Goal: Information Seeking & Learning: Learn about a topic

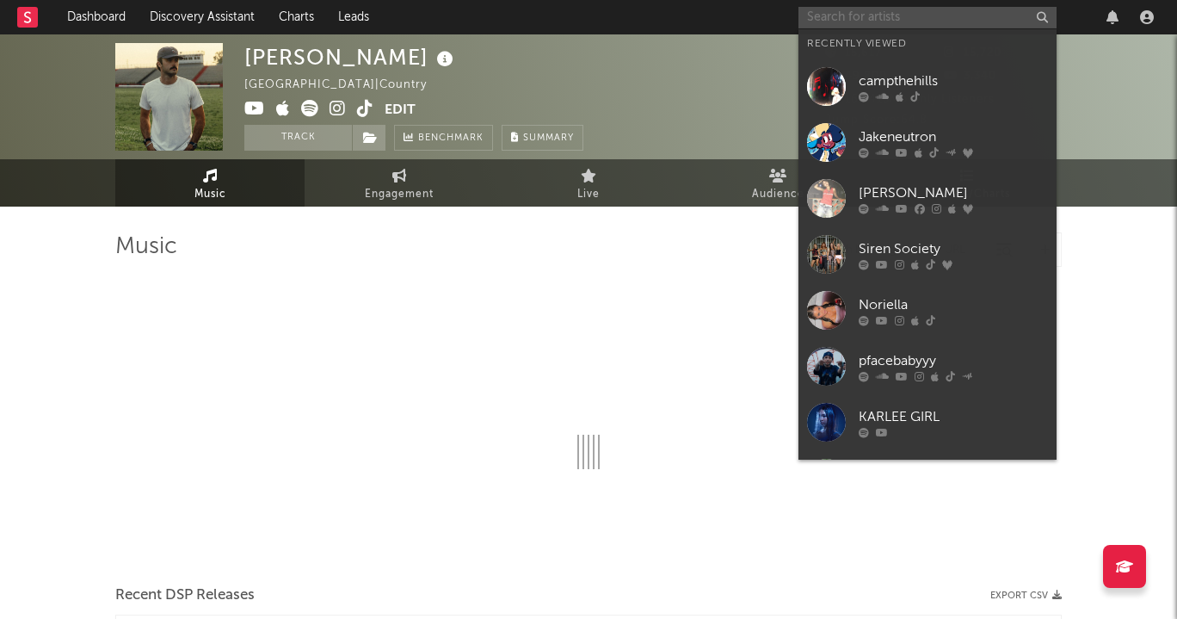
click at [982, 8] on input "text" at bounding box center [928, 18] width 258 height 22
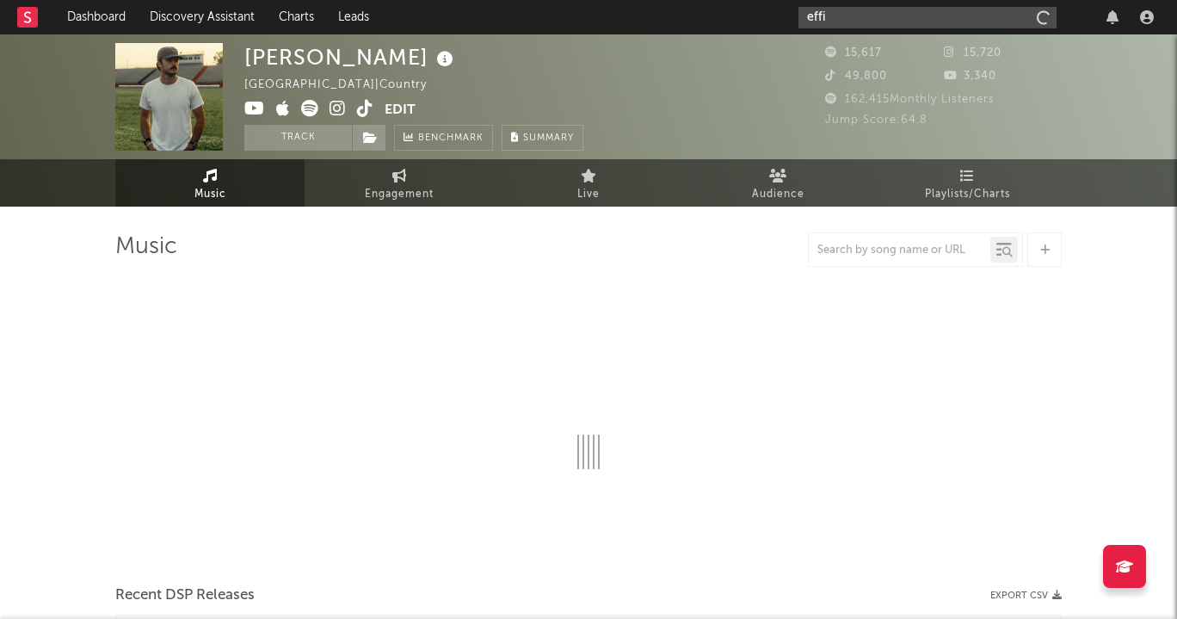
type input "[PERSON_NAME]"
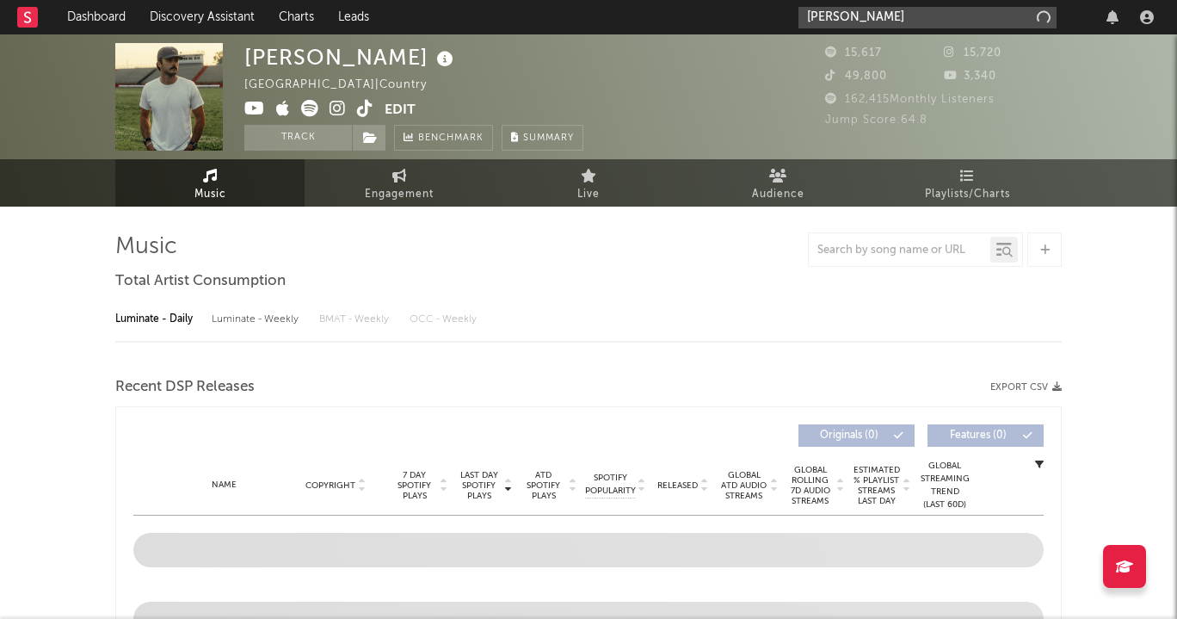
select select "6m"
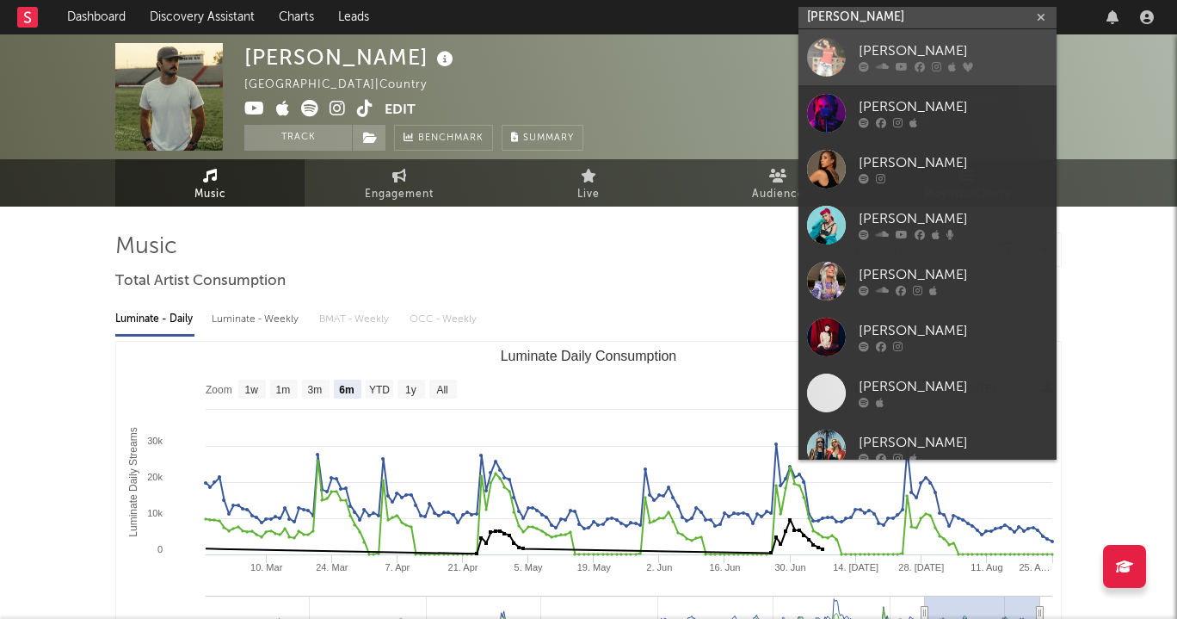
type input "[PERSON_NAME]"
click at [975, 48] on div "[PERSON_NAME]" at bounding box center [953, 51] width 189 height 21
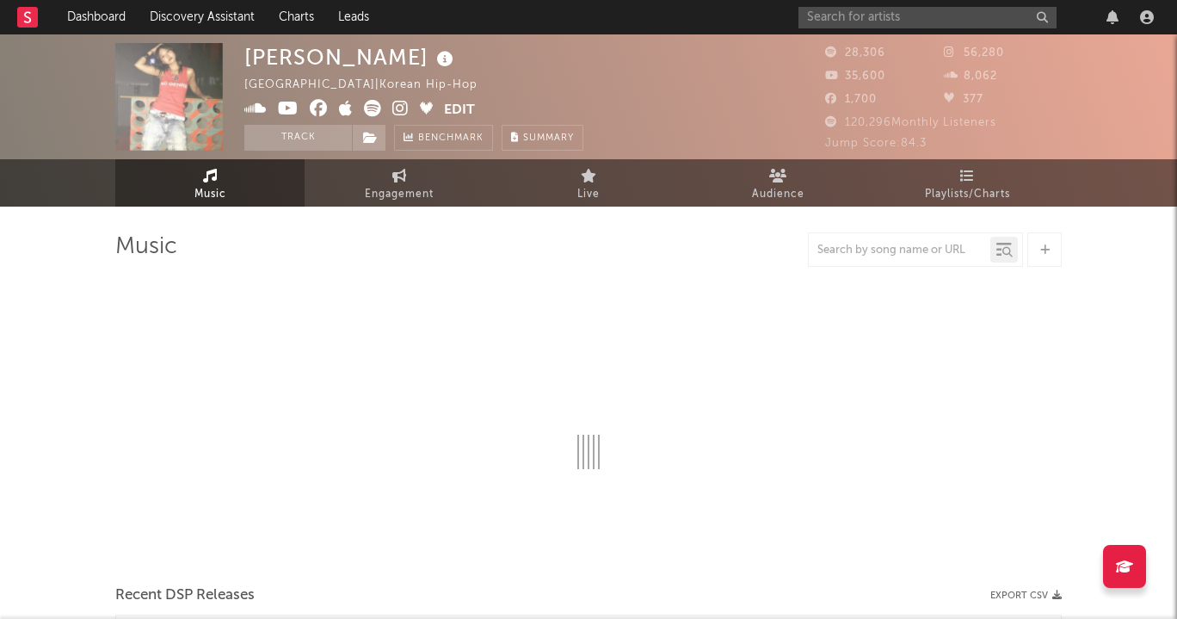
select select "6m"
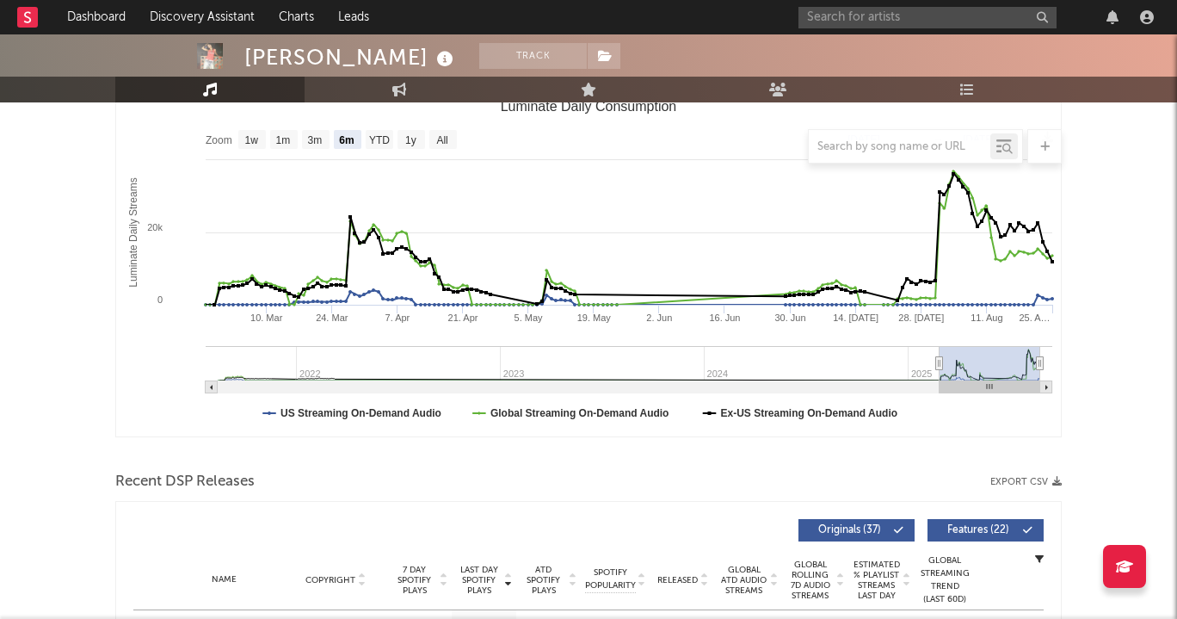
scroll to position [88, 0]
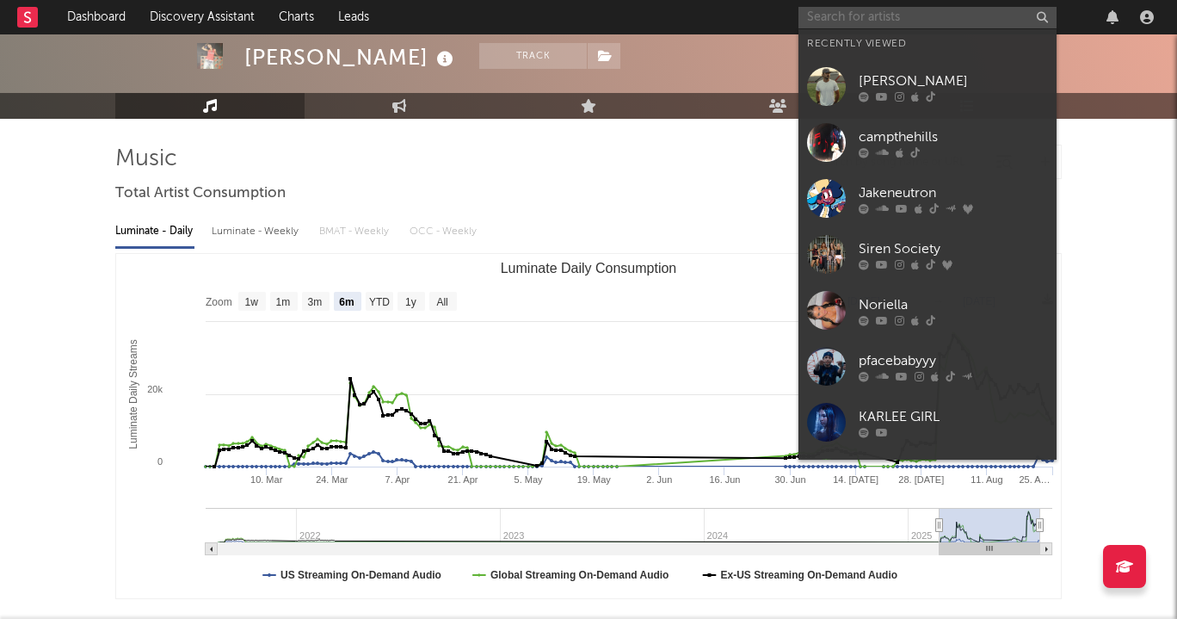
click at [848, 21] on input "text" at bounding box center [928, 18] width 258 height 22
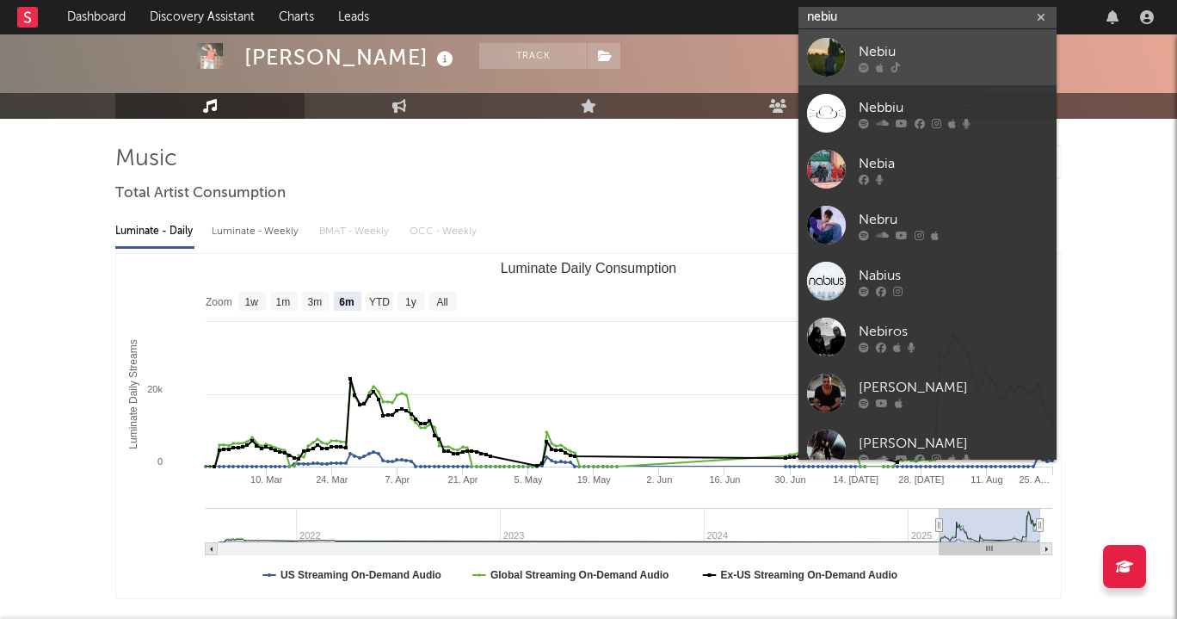
type input "nebiu"
click at [873, 46] on div "Nebiu" at bounding box center [953, 51] width 189 height 21
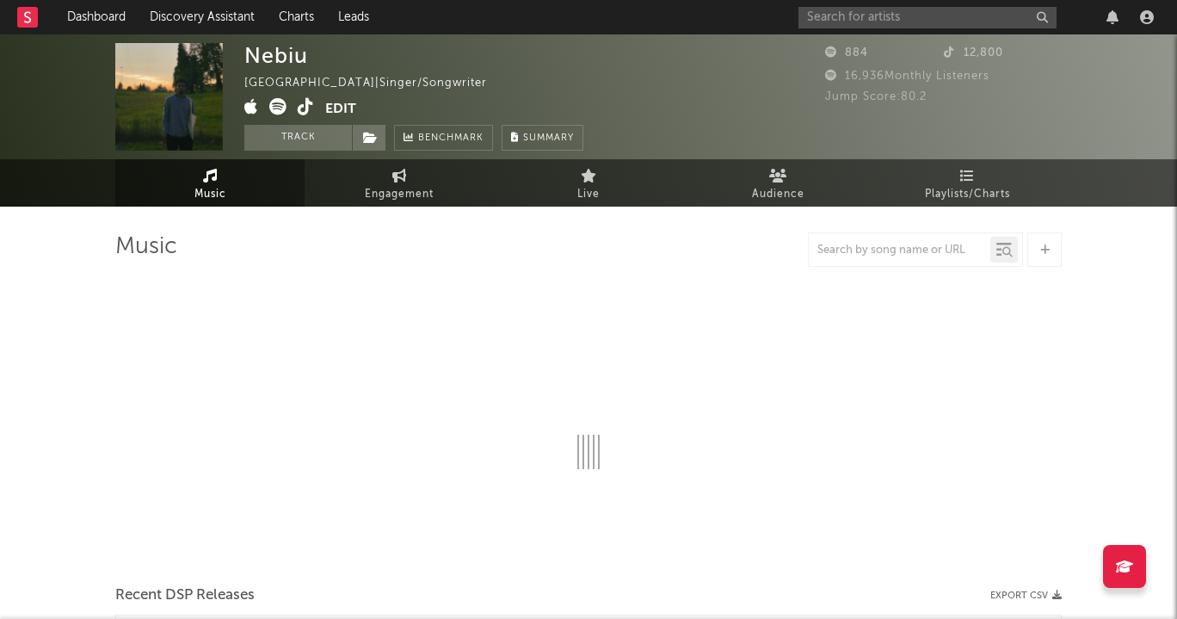
select select "1w"
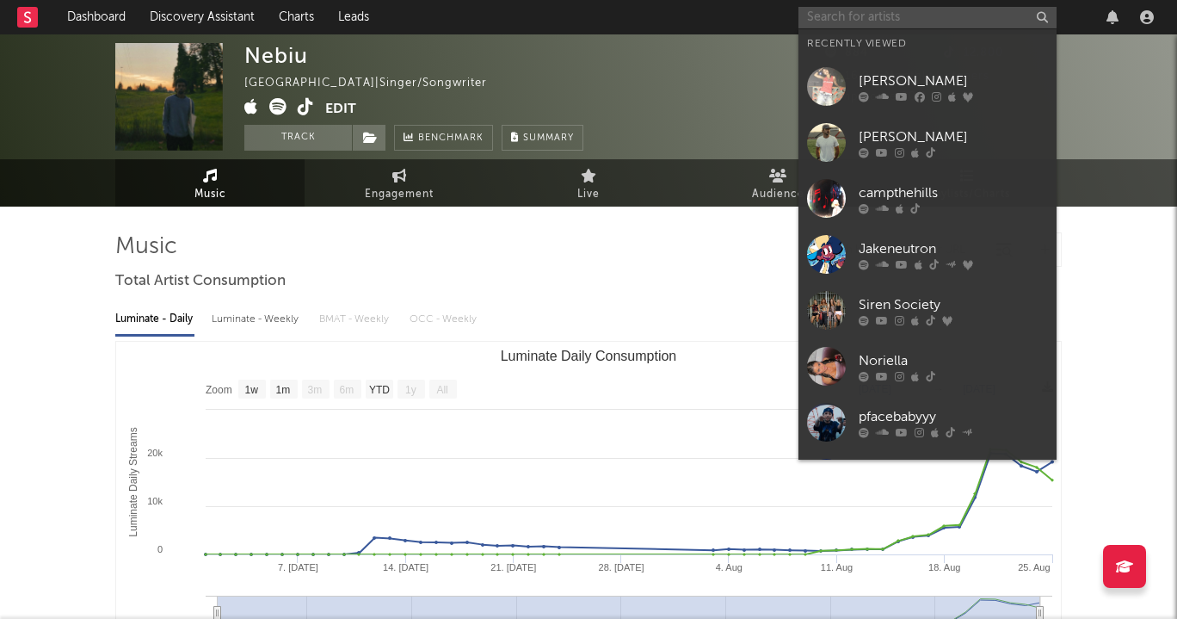
click at [946, 22] on input "text" at bounding box center [928, 18] width 258 height 22
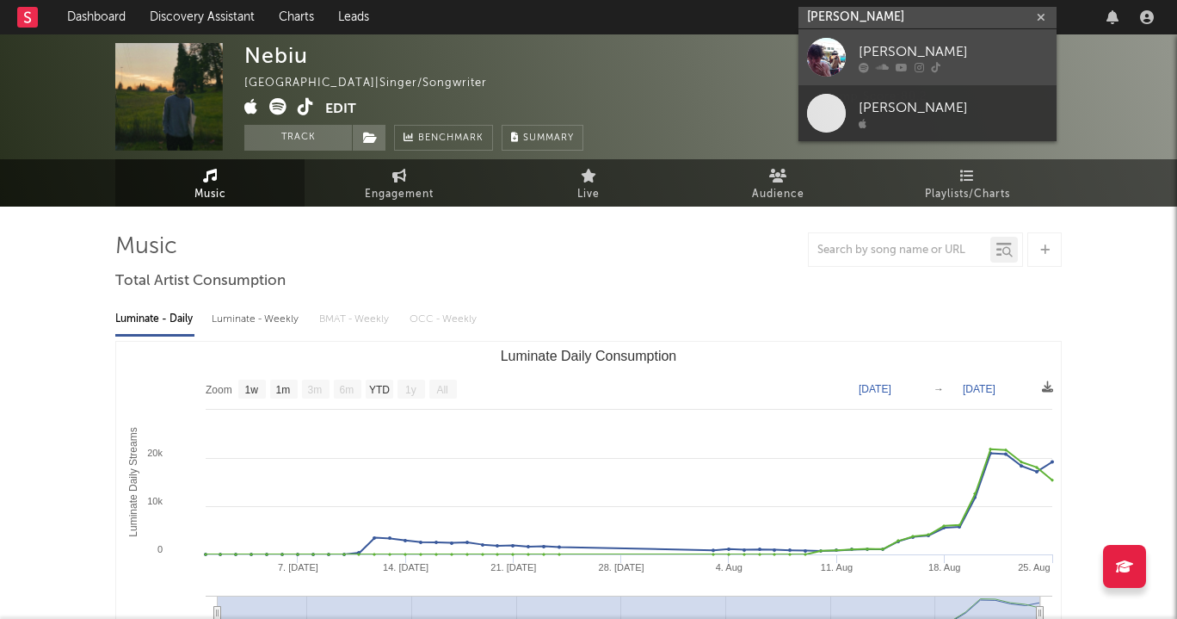
type input "[PERSON_NAME]"
click at [973, 61] on div "[PERSON_NAME]" at bounding box center [953, 51] width 189 height 21
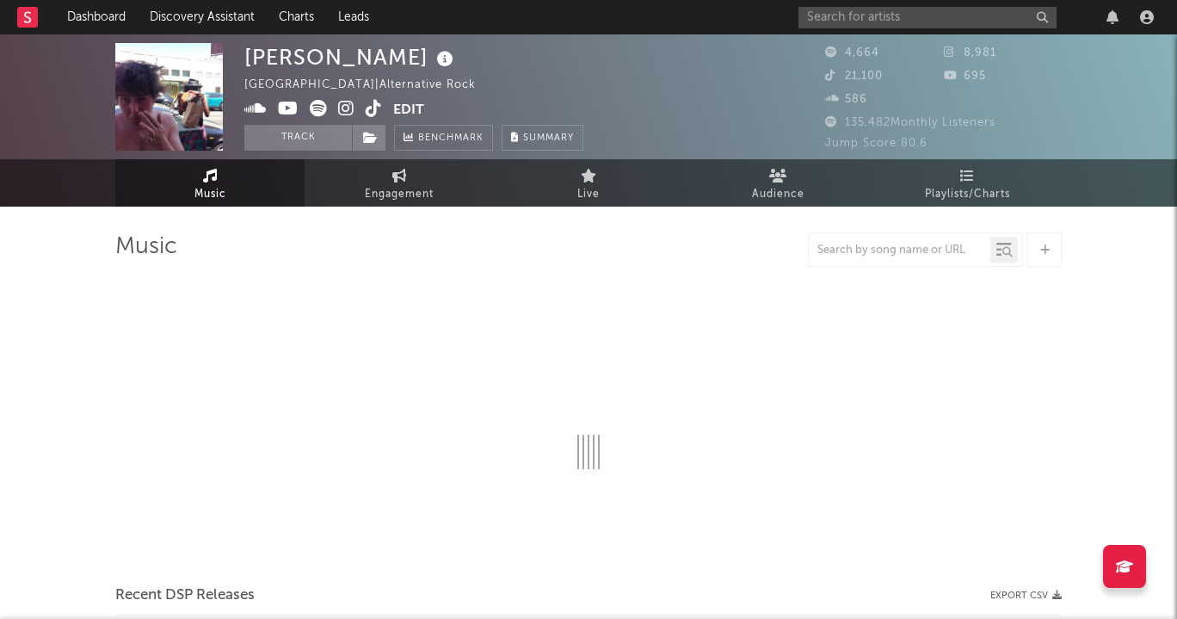
select select "6m"
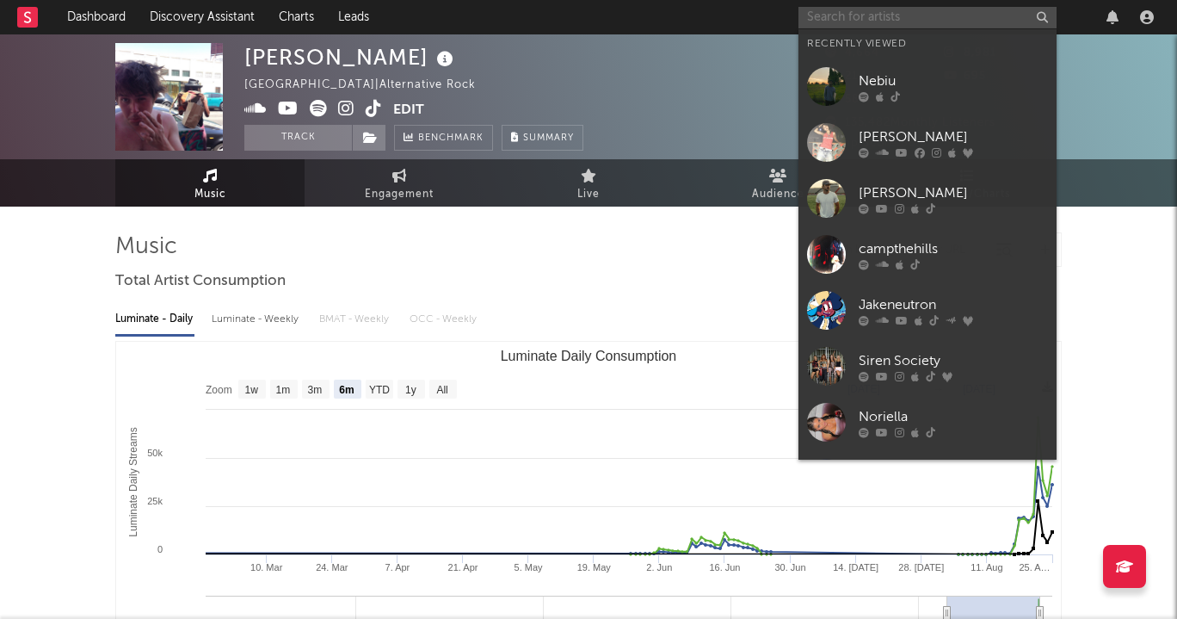
click at [991, 9] on input "text" at bounding box center [928, 18] width 258 height 22
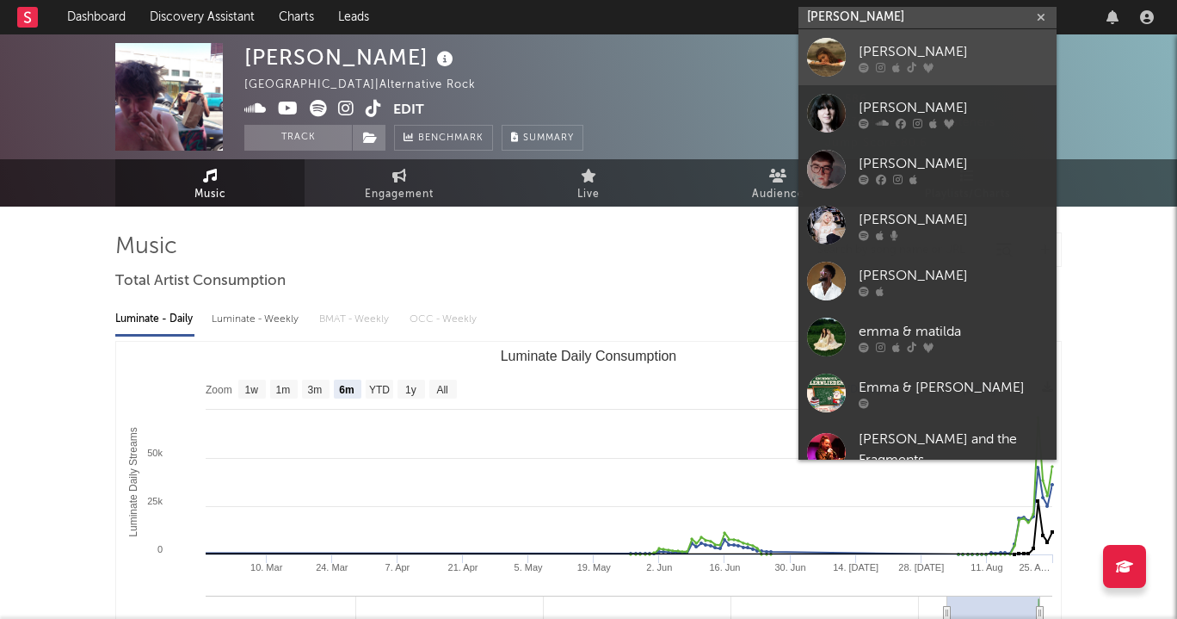
type input "[PERSON_NAME]"
click at [947, 59] on div "[PERSON_NAME]" at bounding box center [953, 51] width 189 height 21
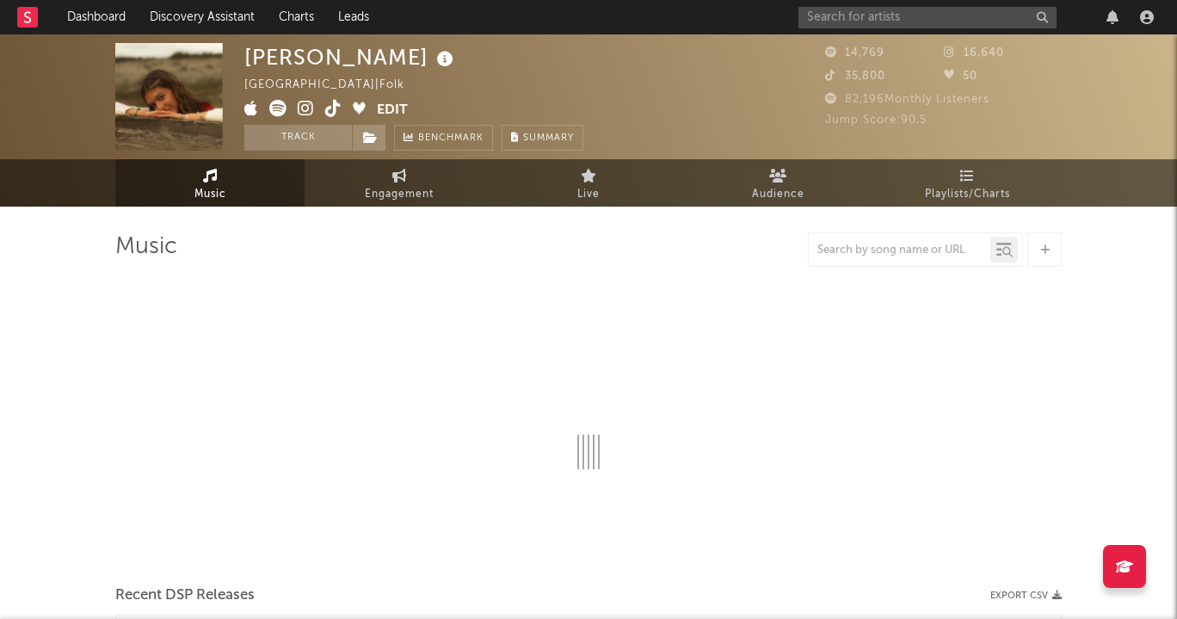
select select "6m"
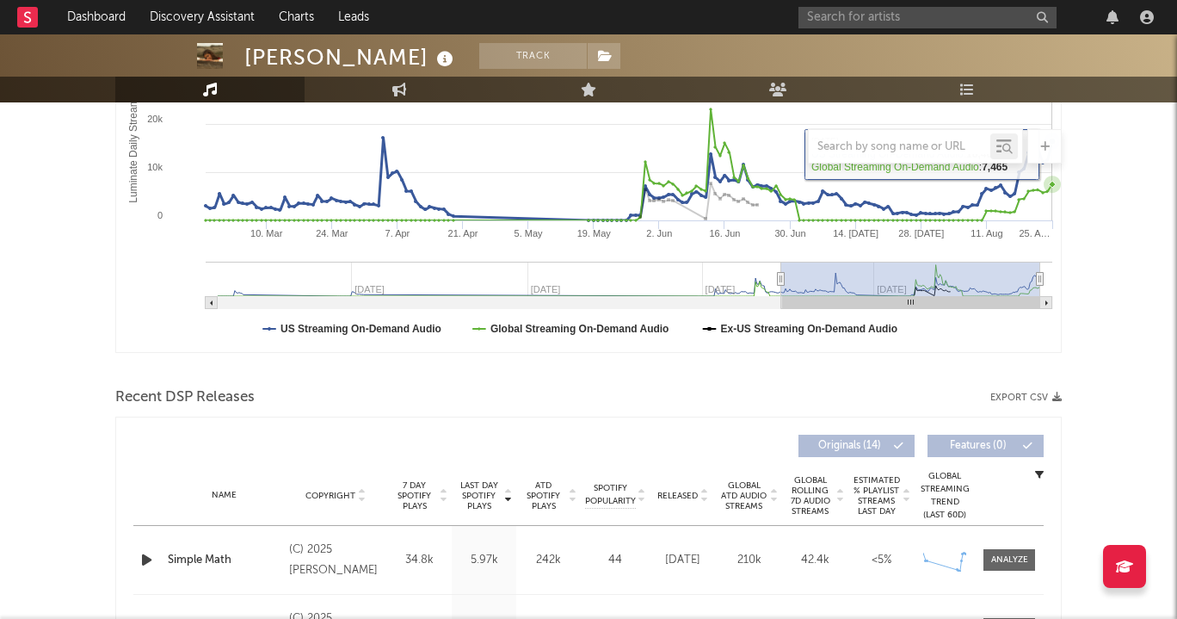
scroll to position [370, 0]
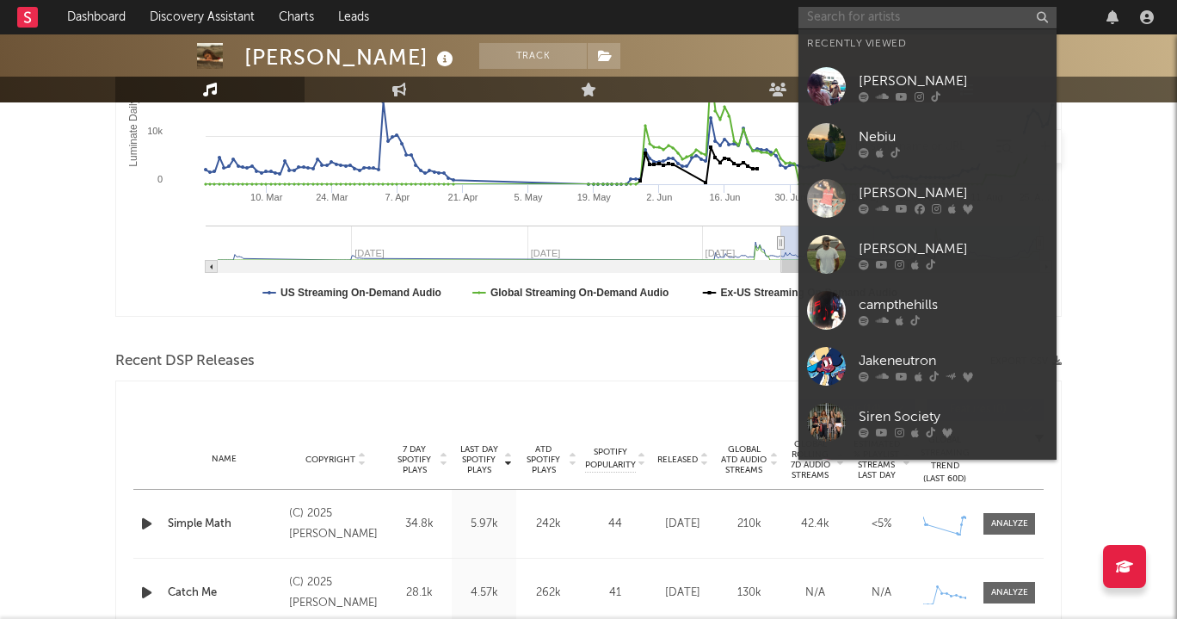
click at [921, 20] on input "text" at bounding box center [928, 18] width 258 height 22
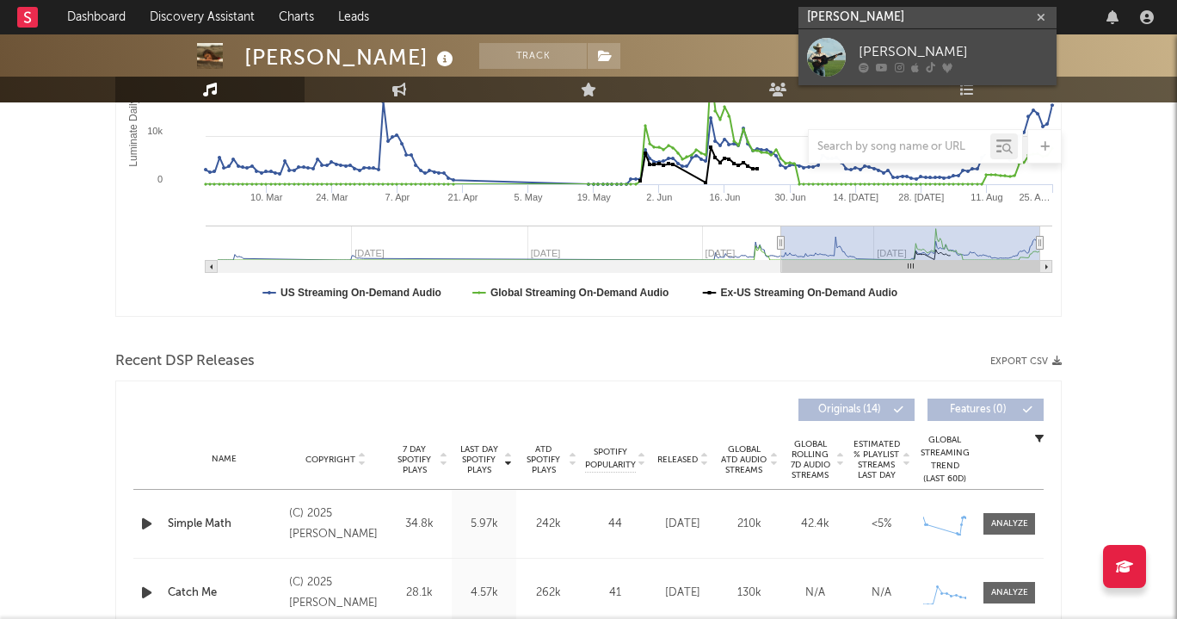
type input "[PERSON_NAME]"
click at [922, 48] on div "[PERSON_NAME]" at bounding box center [953, 51] width 189 height 21
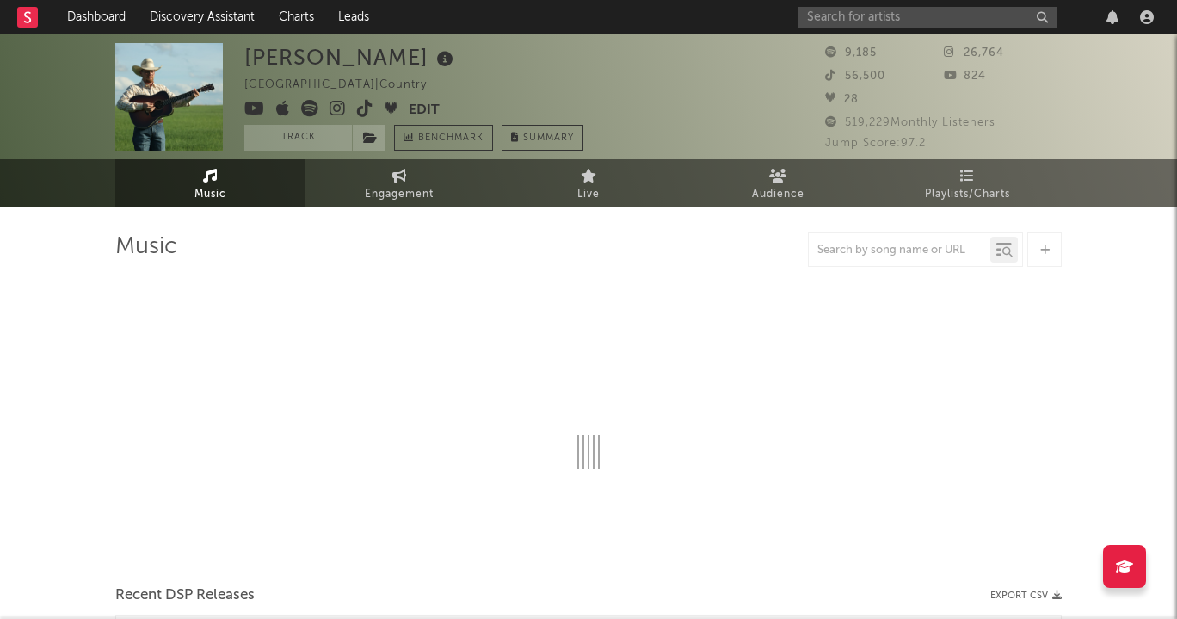
select select "1w"
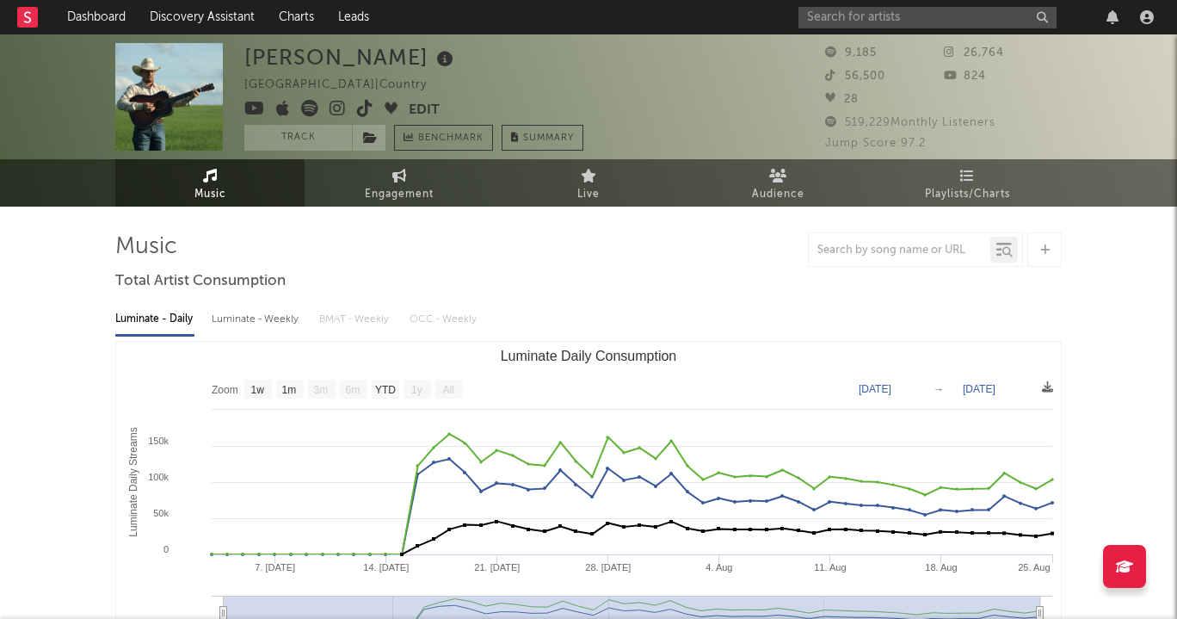
click at [331, 104] on icon at bounding box center [338, 108] width 16 height 17
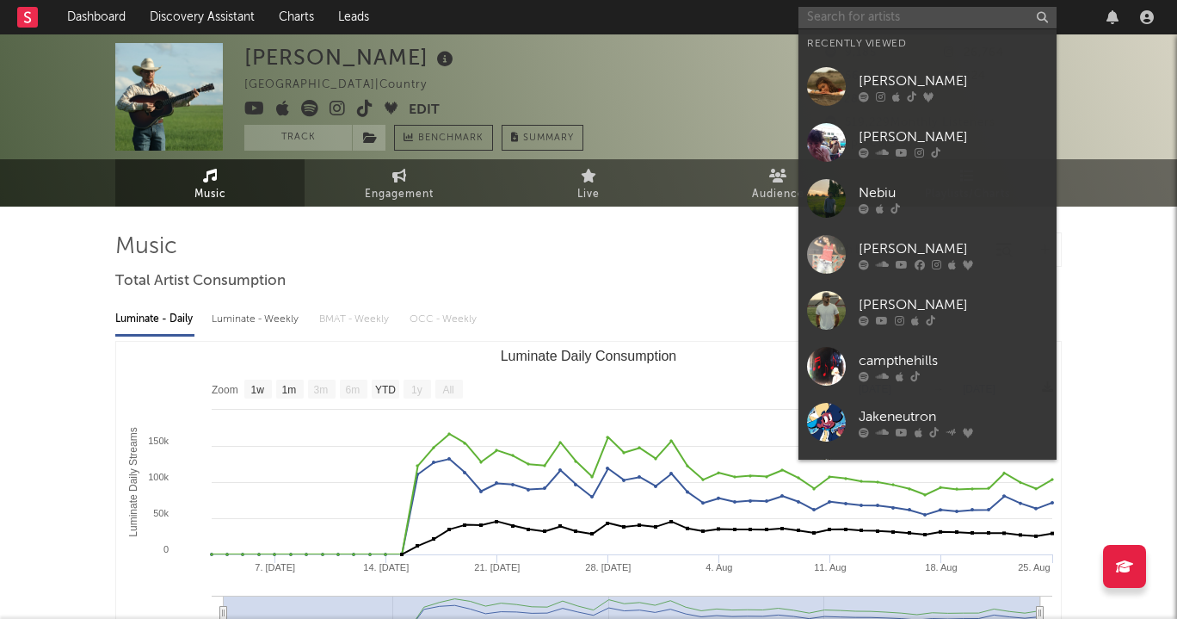
click at [918, 15] on input "text" at bounding box center [928, 18] width 258 height 22
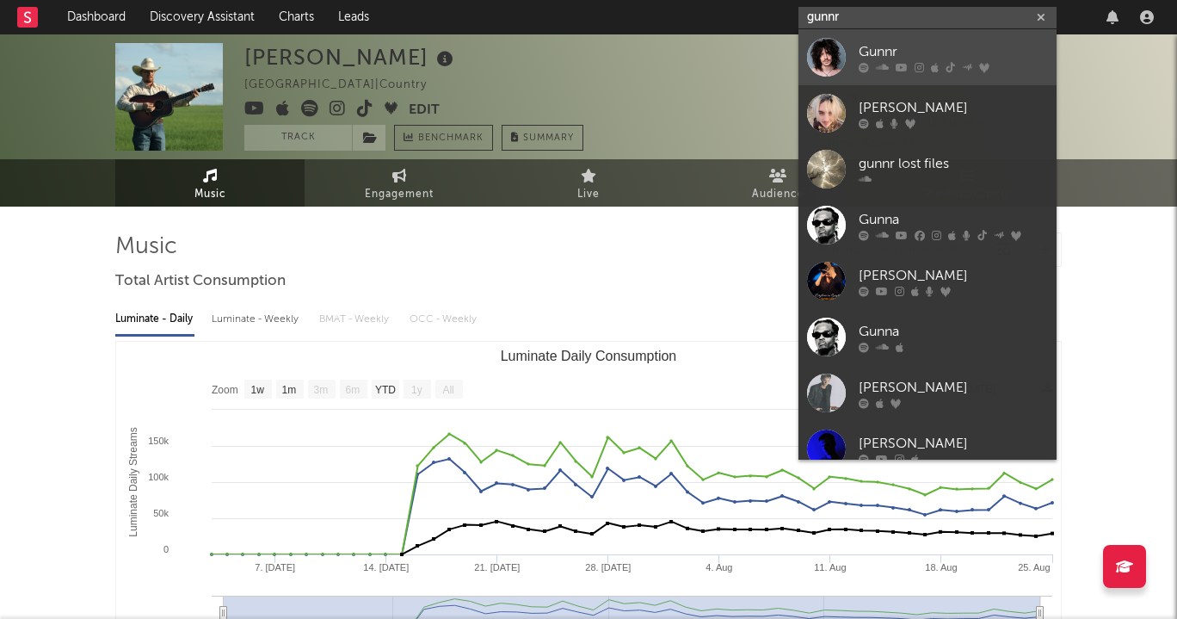
type input "gunnr"
click at [901, 42] on div "Gunnr" at bounding box center [953, 51] width 189 height 21
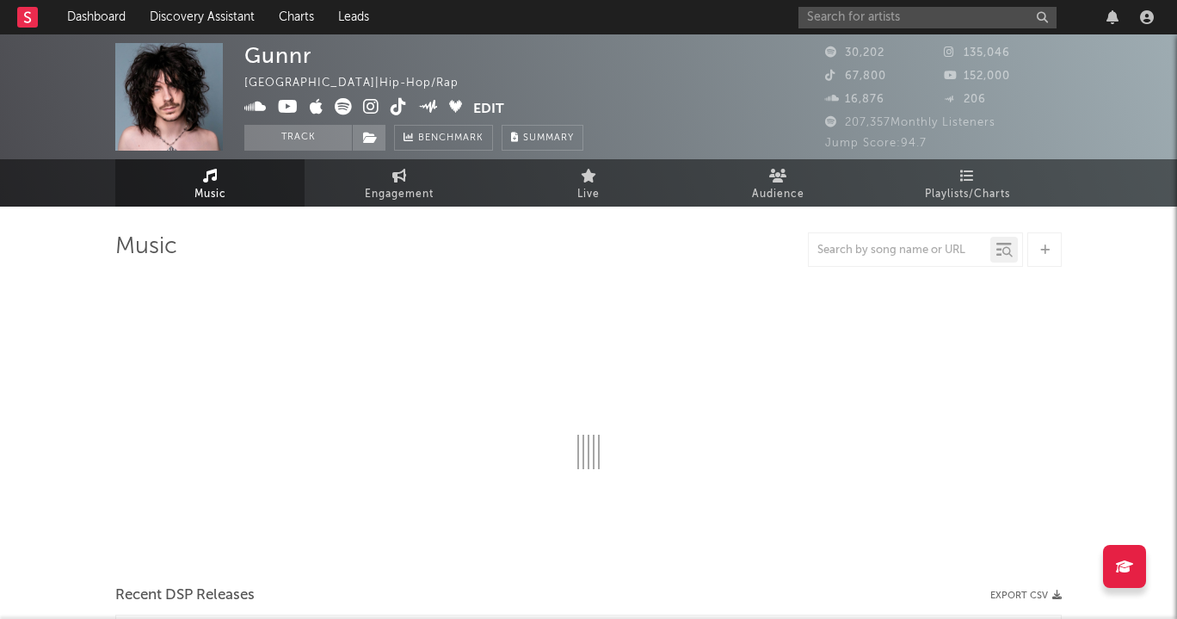
select select "6m"
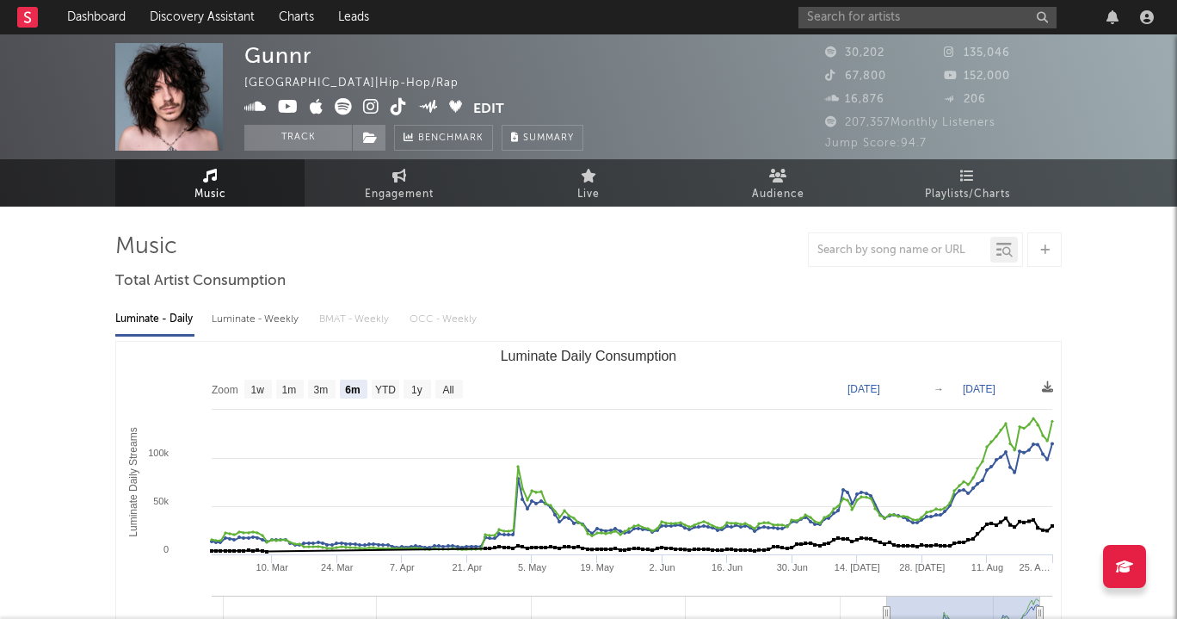
click at [922, 30] on div at bounding box center [979, 17] width 361 height 34
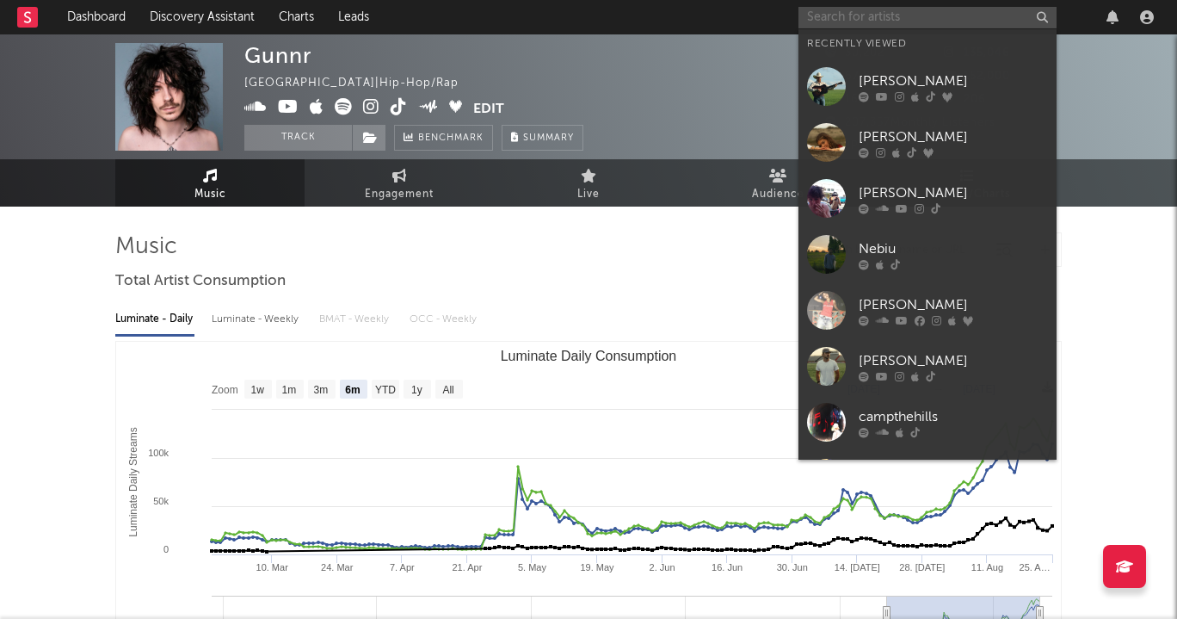
click at [905, 9] on input "text" at bounding box center [928, 18] width 258 height 22
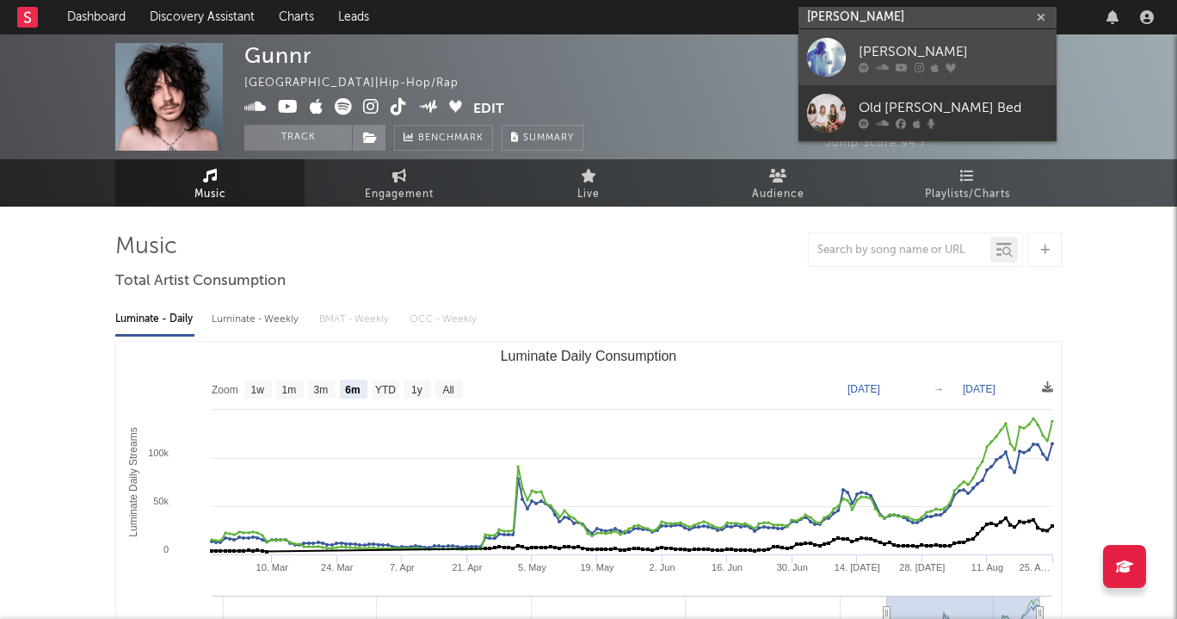
type input "[PERSON_NAME]"
click at [915, 38] on link "[PERSON_NAME]" at bounding box center [928, 57] width 258 height 56
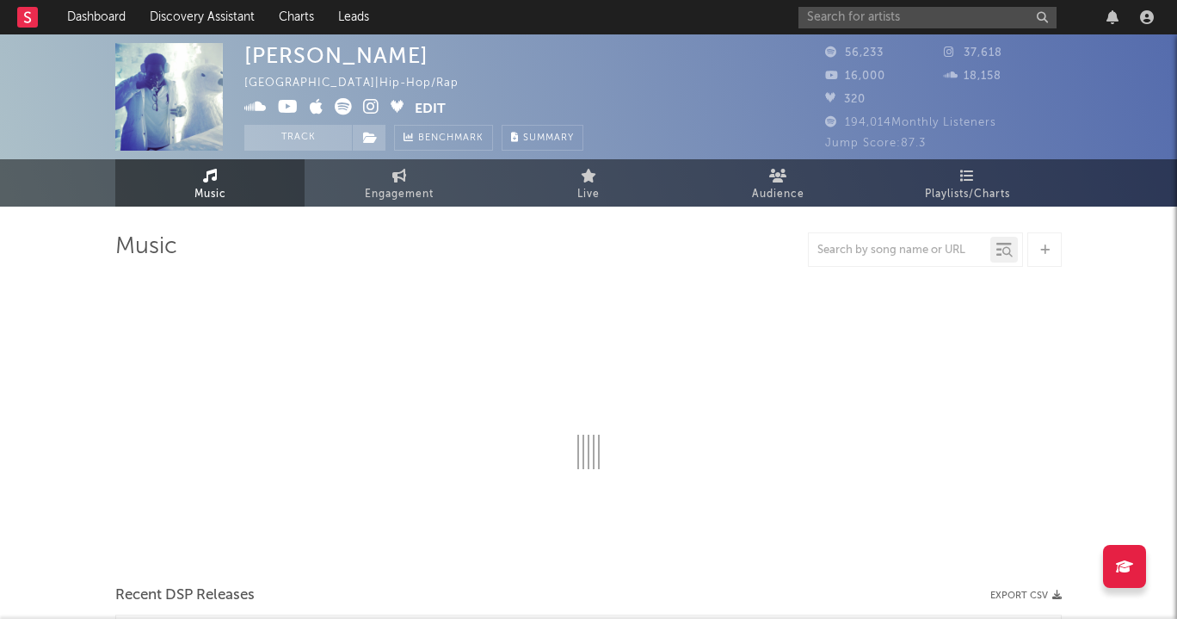
select select "6m"
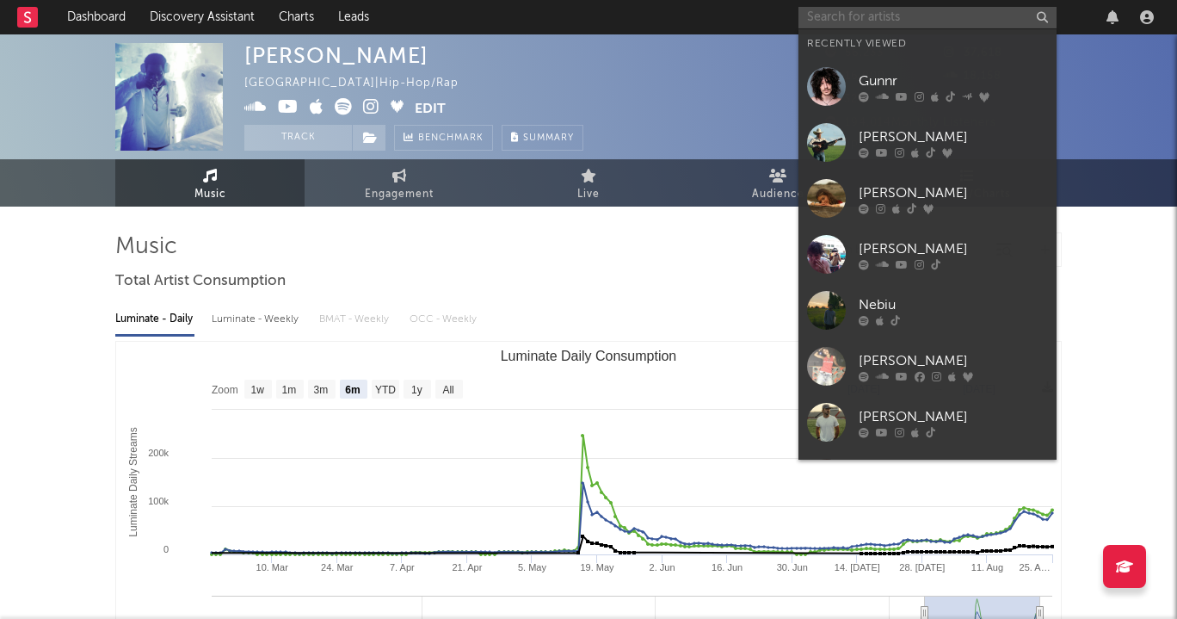
click at [839, 26] on input "text" at bounding box center [928, 18] width 258 height 22
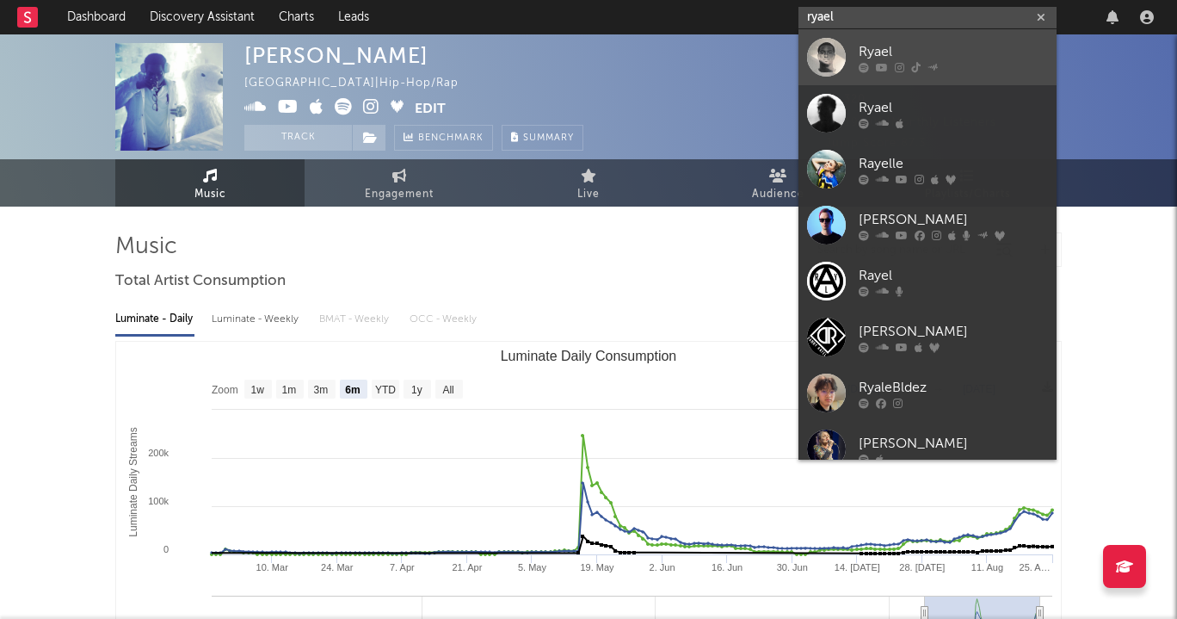
type input "ryael"
click at [867, 52] on div "Ryael" at bounding box center [953, 51] width 189 height 21
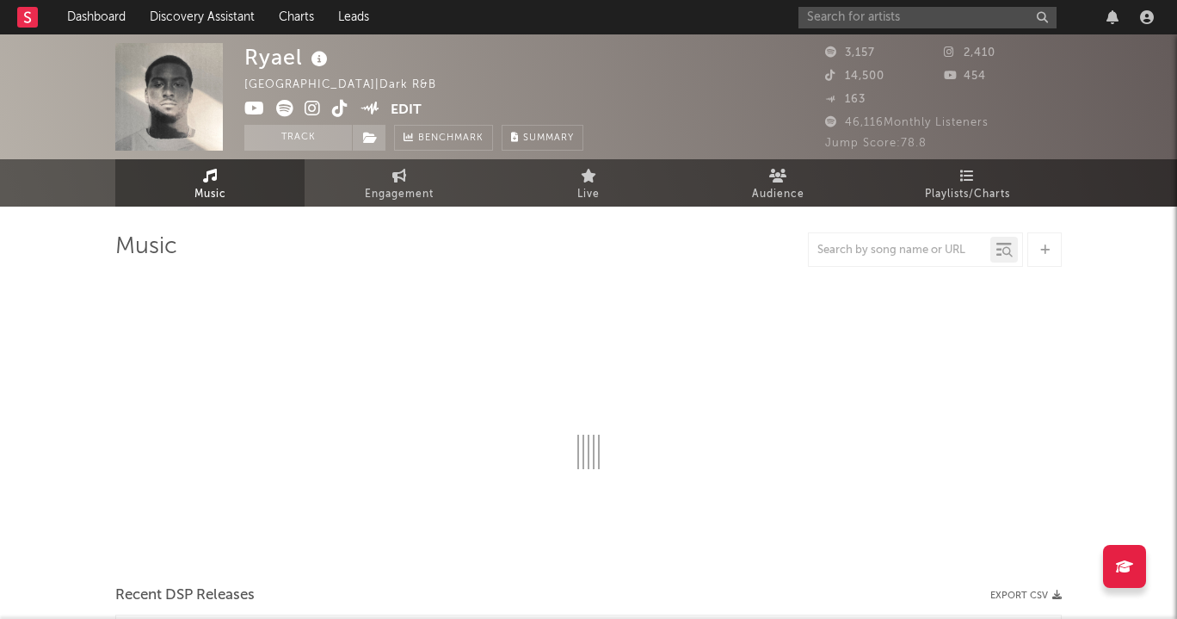
select select "1w"
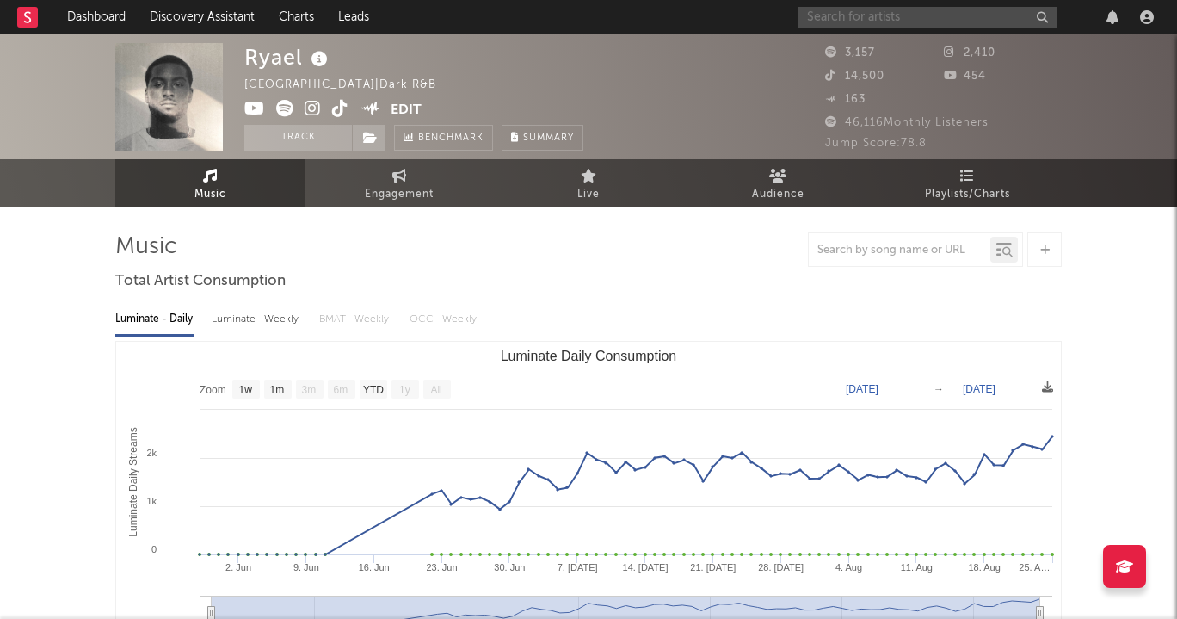
click at [939, 11] on input "text" at bounding box center [928, 18] width 258 height 22
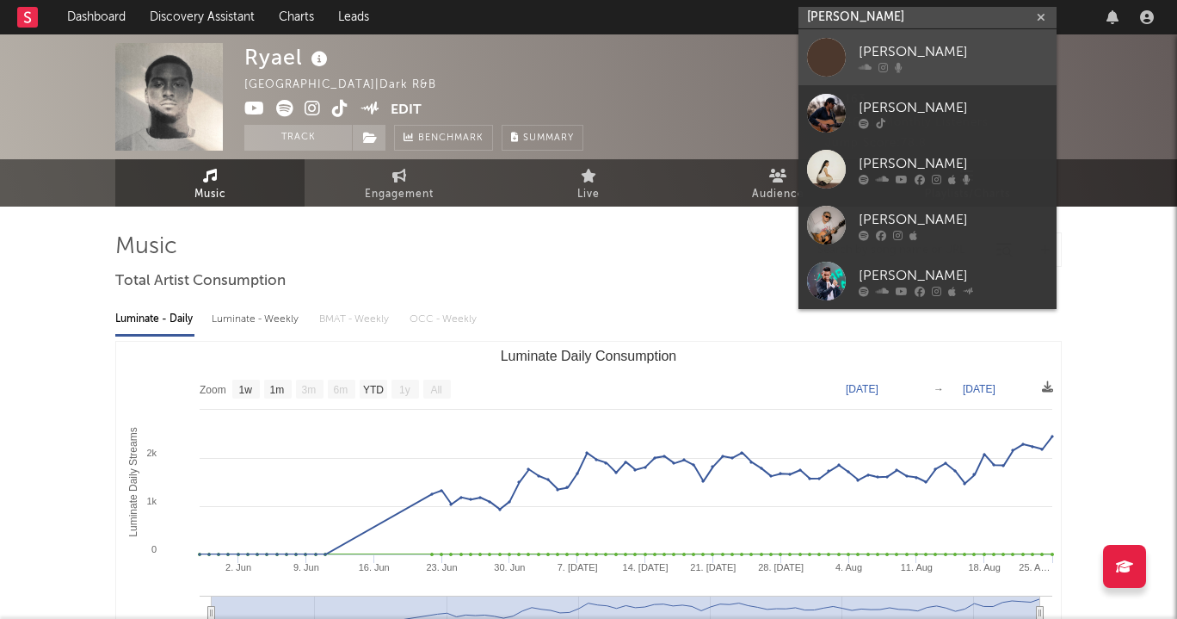
type input "[PERSON_NAME]"
click at [933, 46] on div "[PERSON_NAME]" at bounding box center [953, 51] width 189 height 21
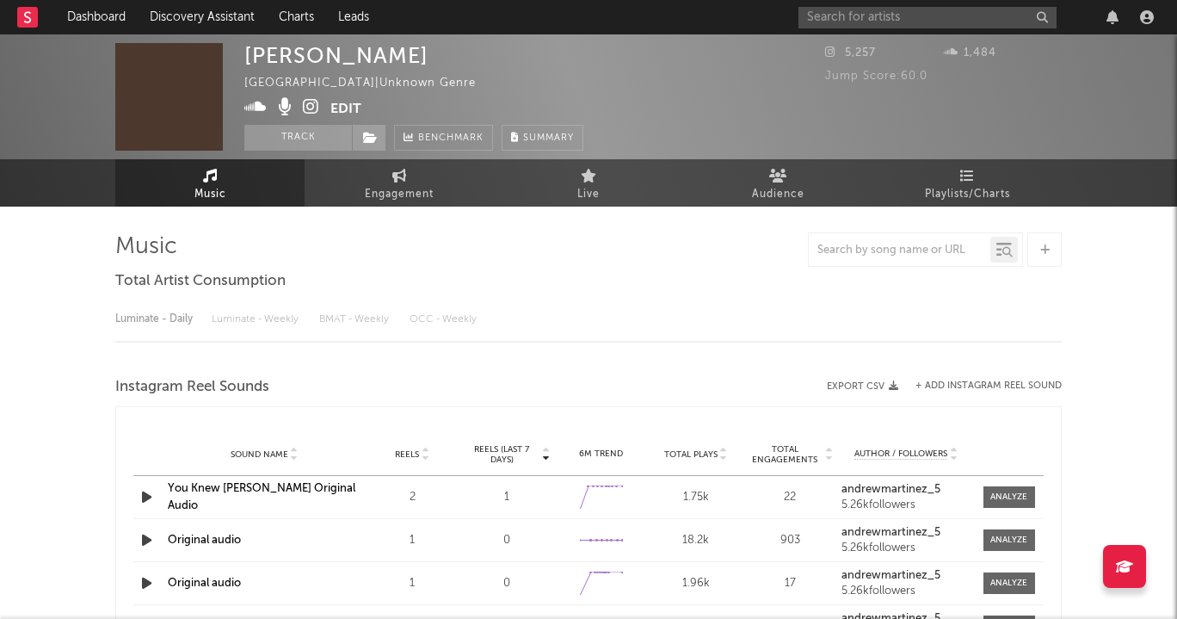
select select "1w"
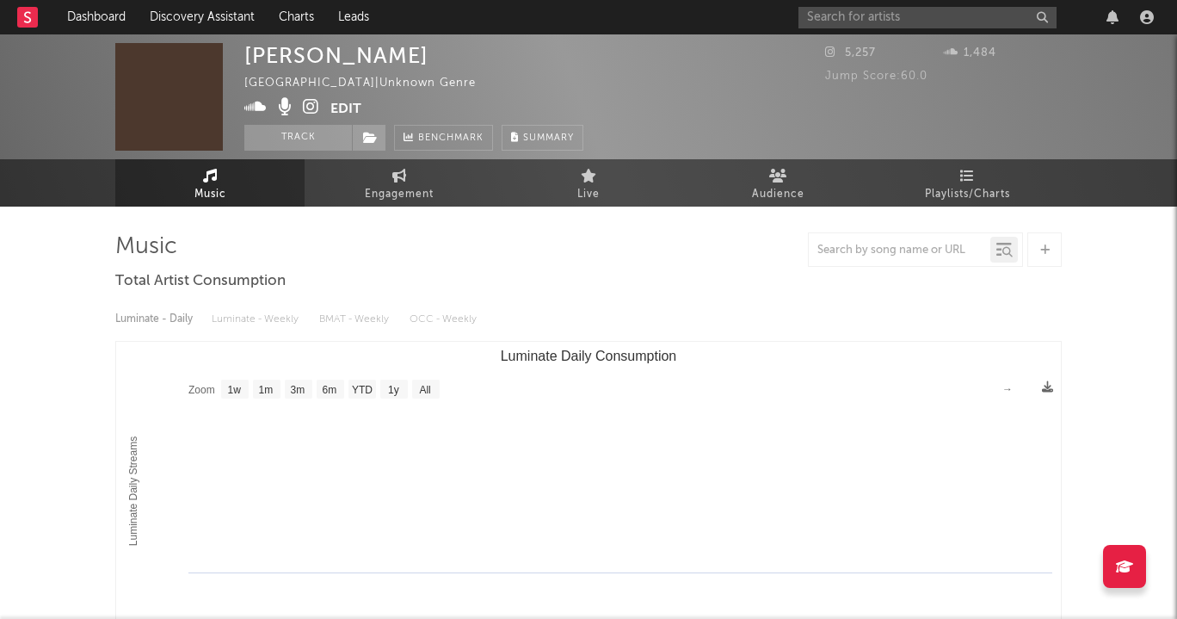
click at [311, 102] on icon at bounding box center [311, 106] width 16 height 17
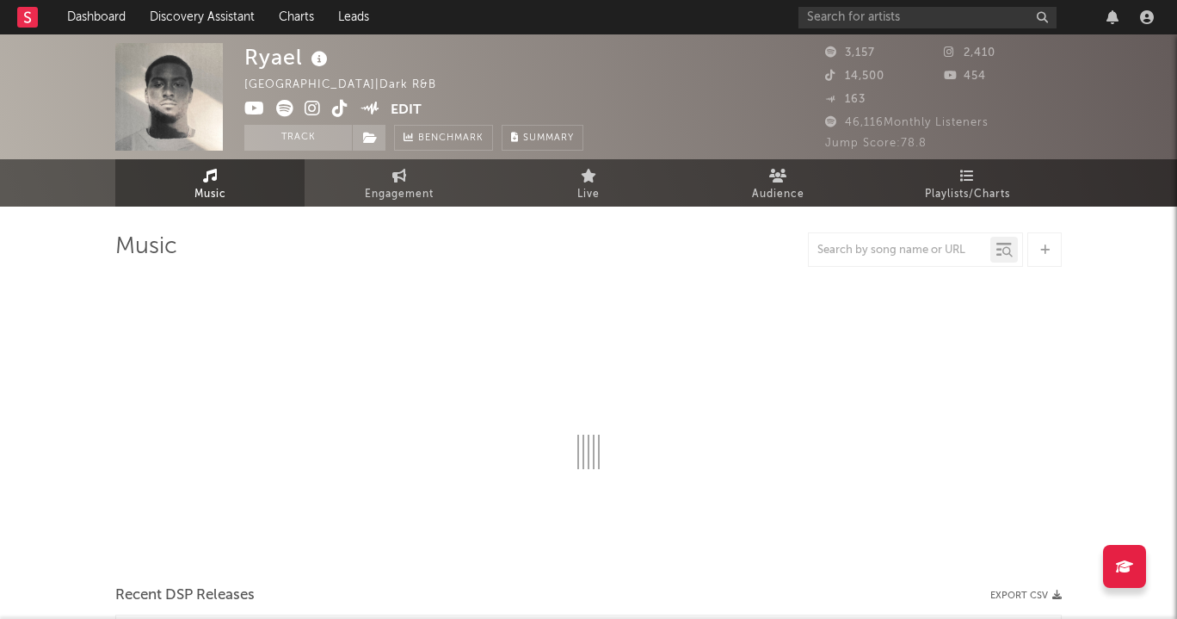
click at [312, 108] on icon at bounding box center [313, 108] width 16 height 17
select select "1w"
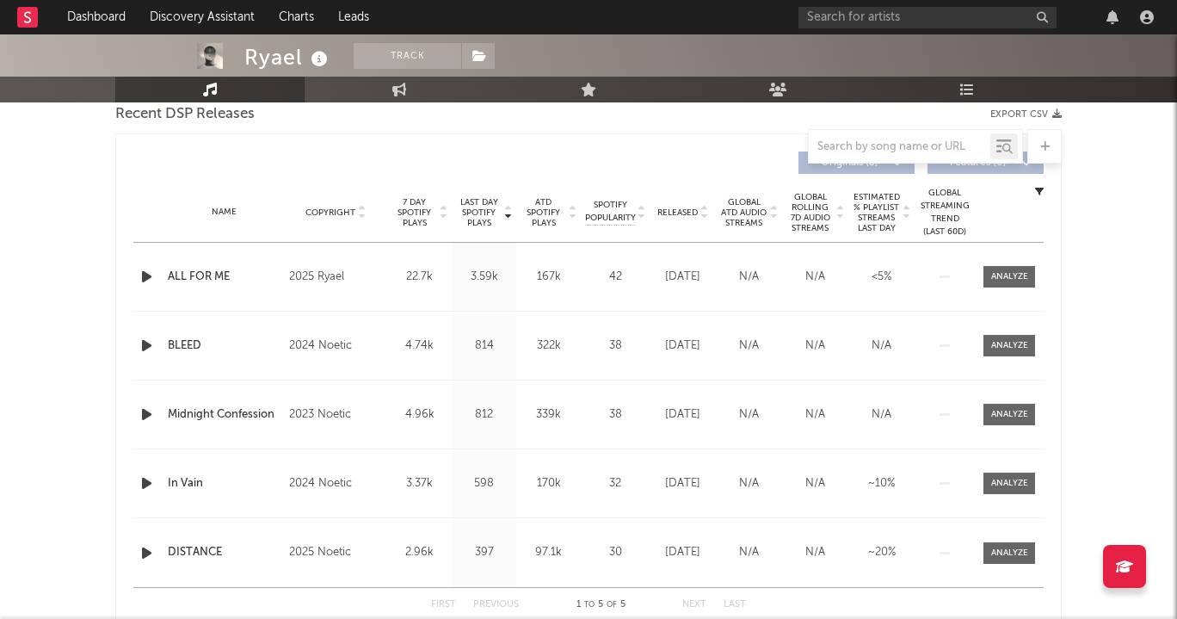
scroll to position [622, 0]
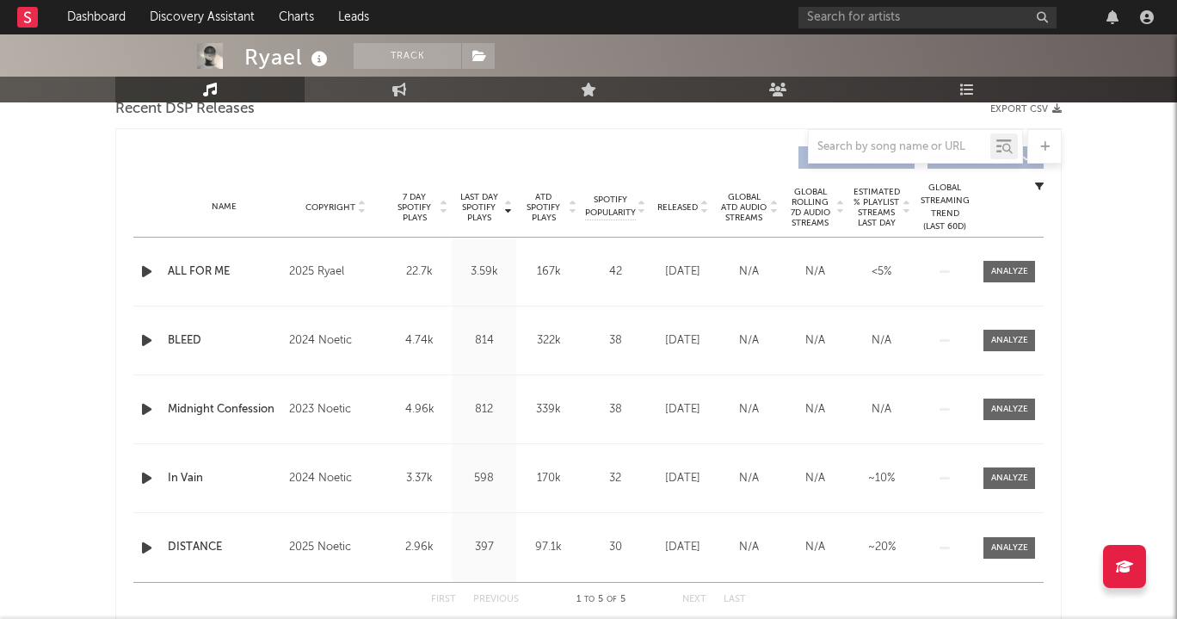
click at [200, 259] on div "Name ALL FOR ME Copyright 2025 Ryael Label Ryael Album Names ALL FOR ME Compose…" at bounding box center [588, 272] width 911 height 68
click at [200, 269] on div "ALL FOR ME" at bounding box center [224, 271] width 113 height 17
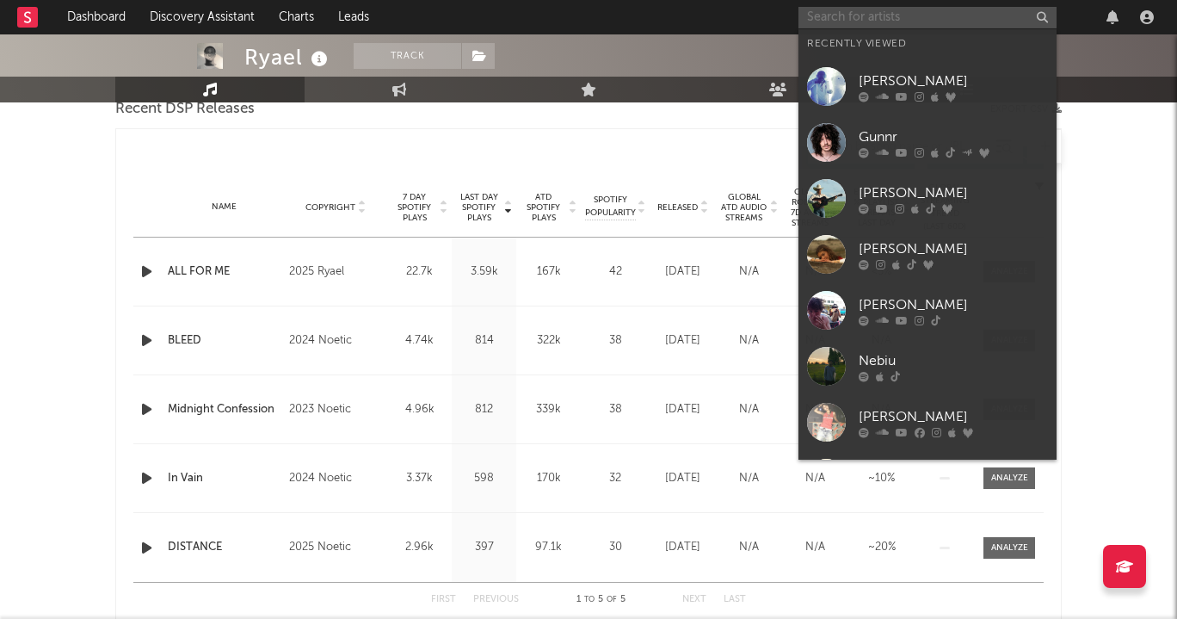
click at [863, 11] on input "text" at bounding box center [928, 18] width 258 height 22
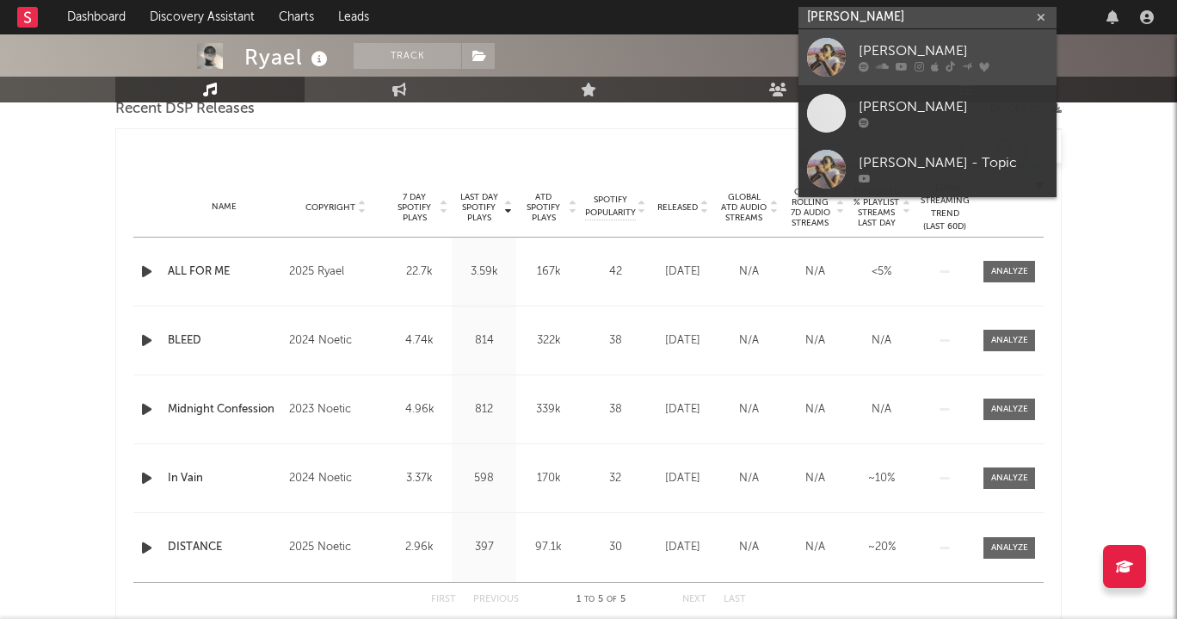
type input "chelsea jordan"
click at [983, 43] on div "Chelsea Jordan" at bounding box center [953, 51] width 189 height 21
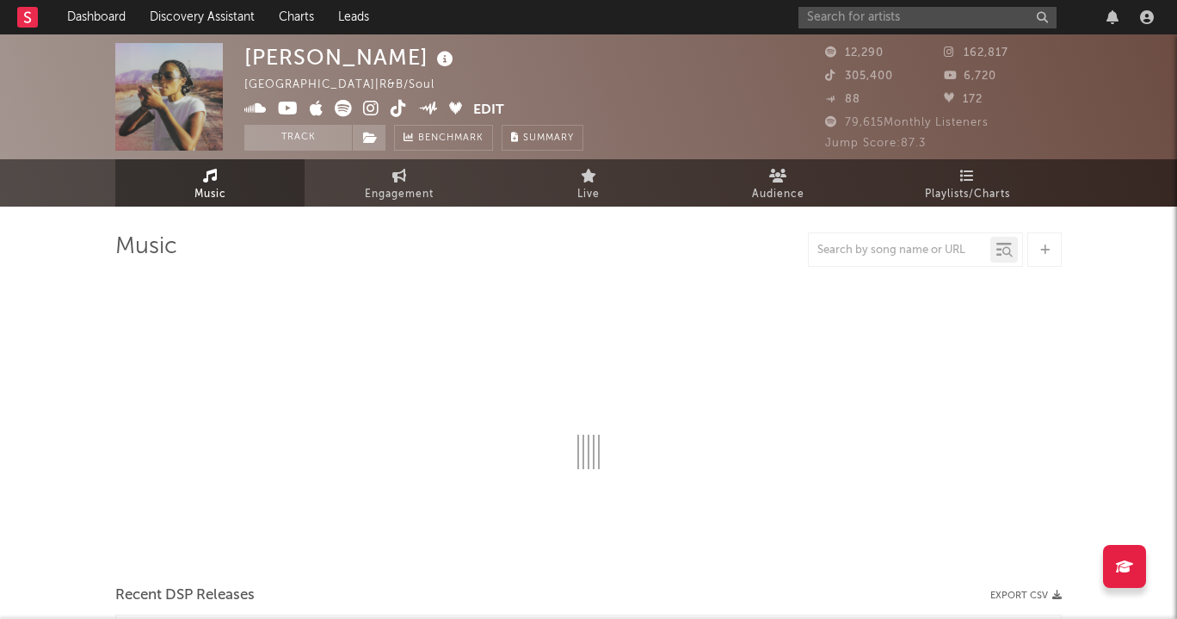
select select "6m"
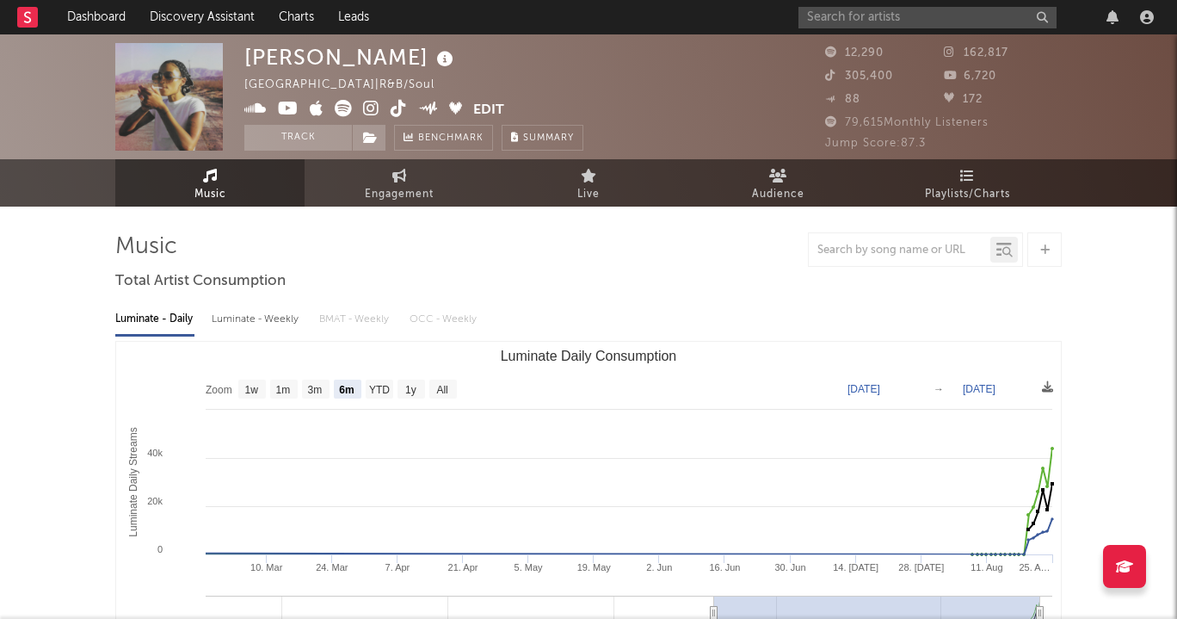
click at [370, 102] on icon at bounding box center [371, 108] width 16 height 17
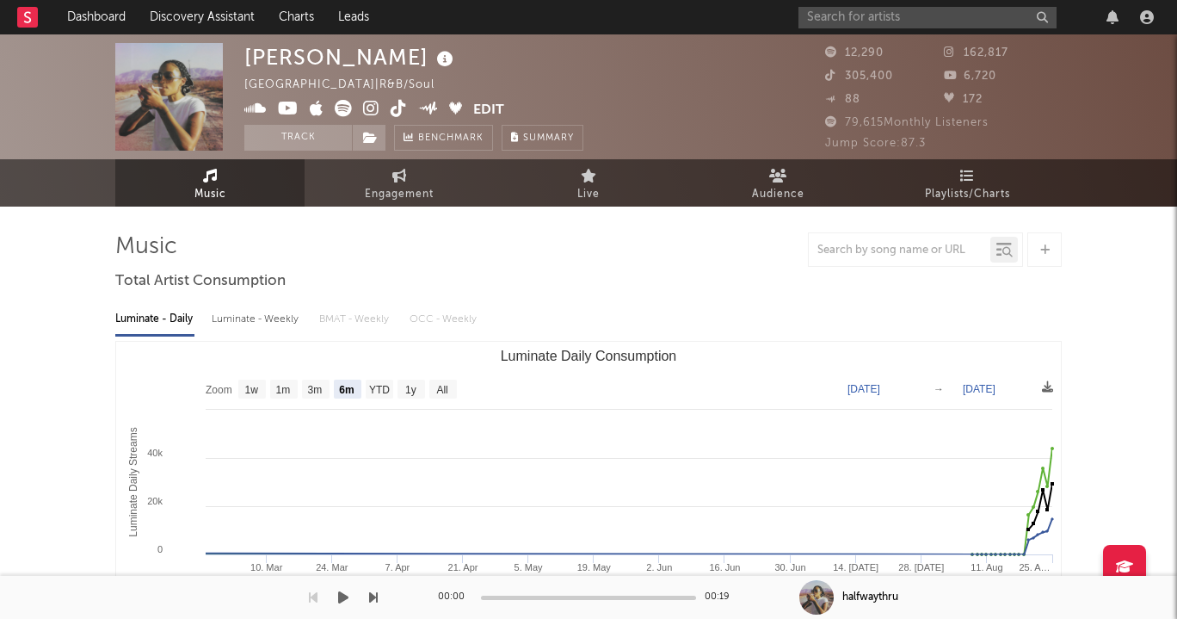
select select "6m"
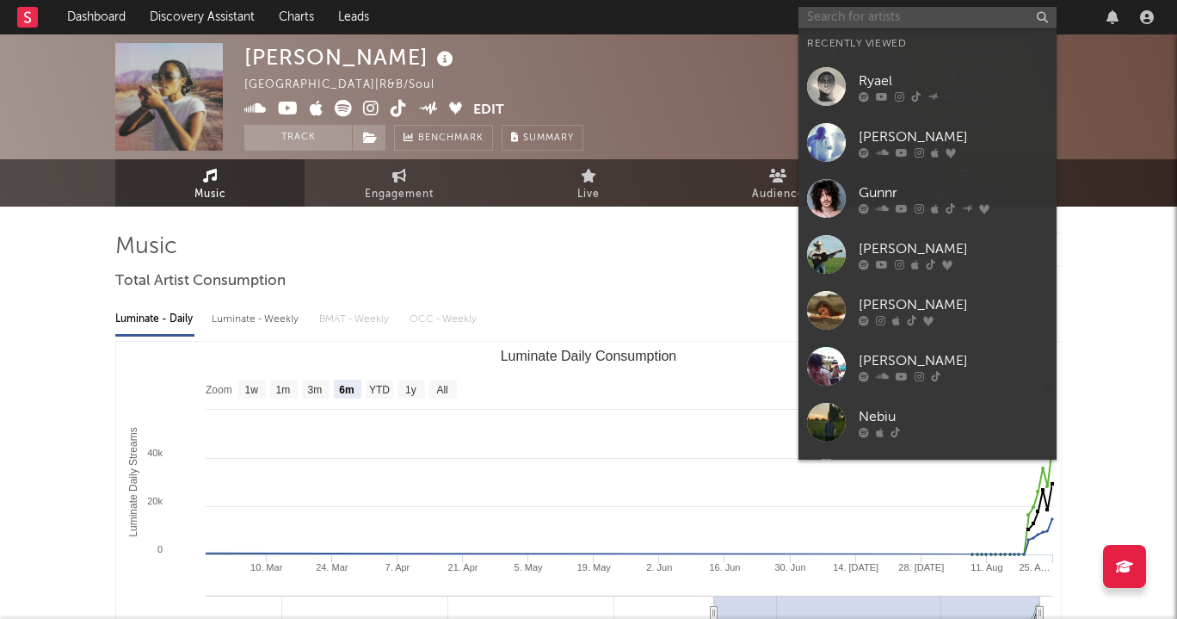
click at [879, 13] on input "text" at bounding box center [928, 18] width 258 height 22
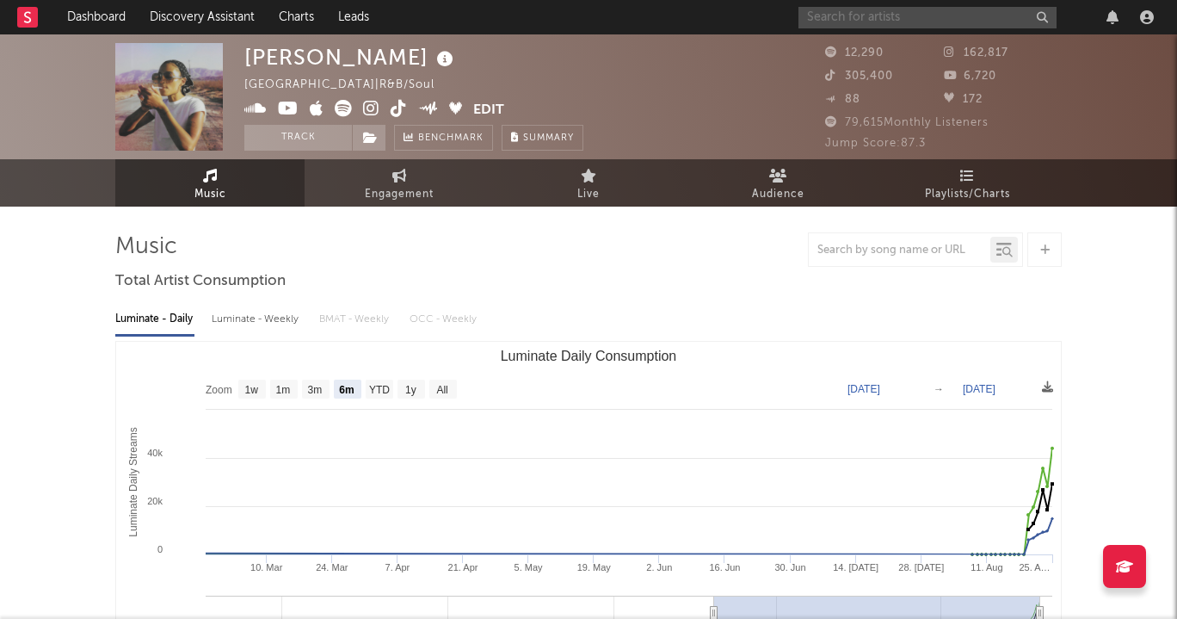
click at [989, 10] on input "text" at bounding box center [928, 18] width 258 height 22
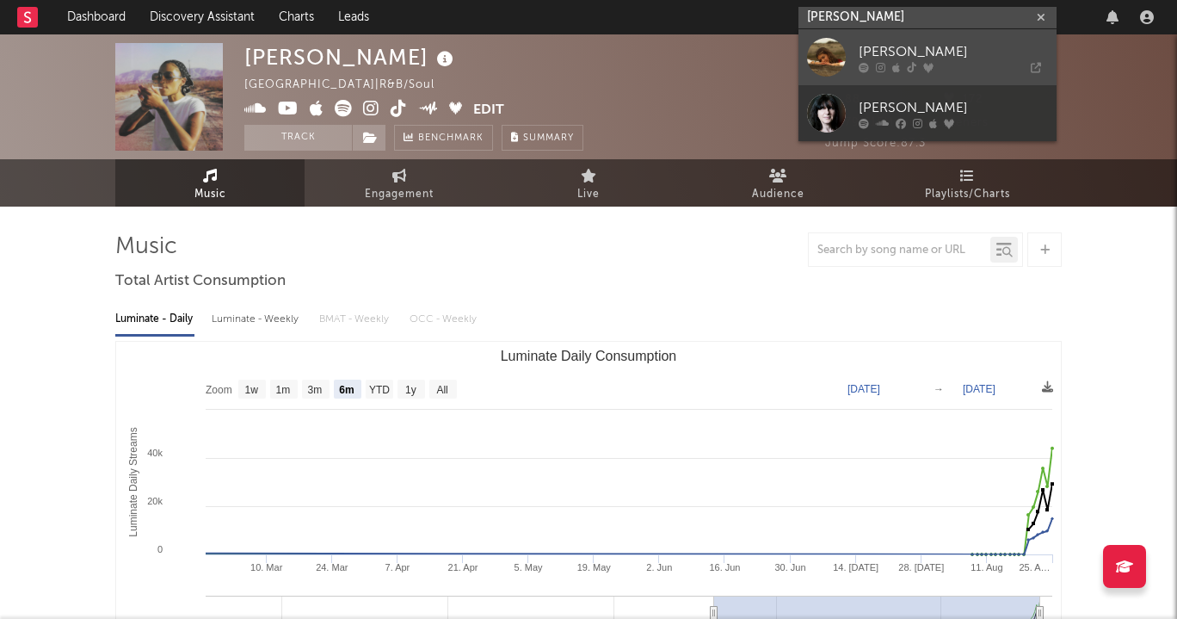
type input "emma andersen"
click at [1007, 48] on div "[PERSON_NAME]" at bounding box center [953, 51] width 189 height 21
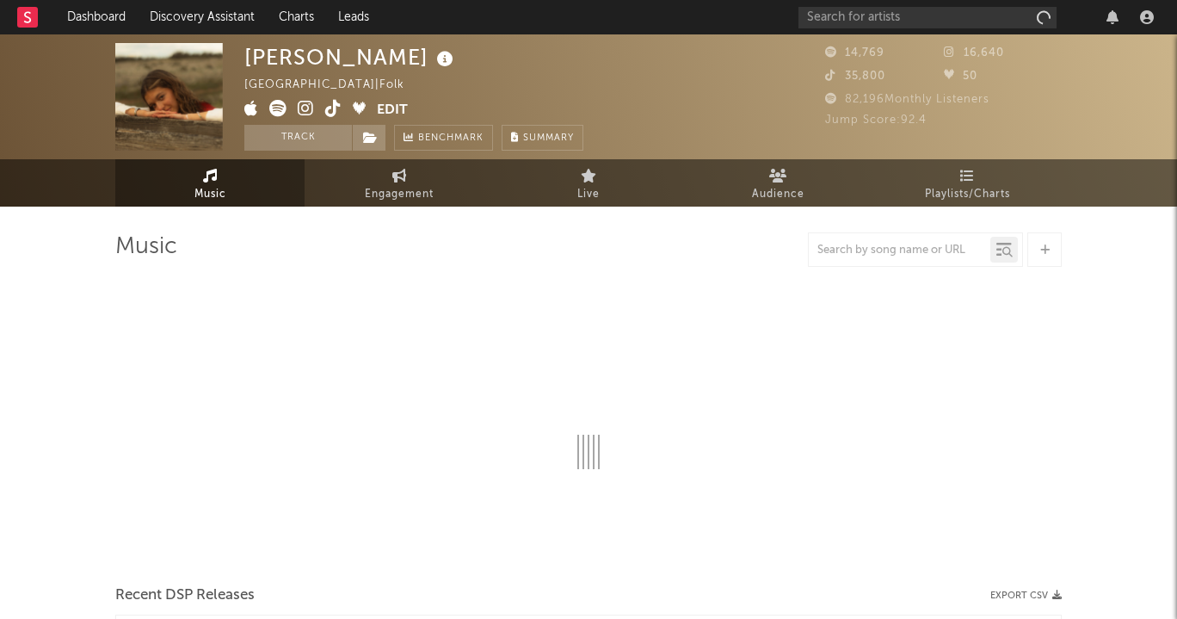
select select "6m"
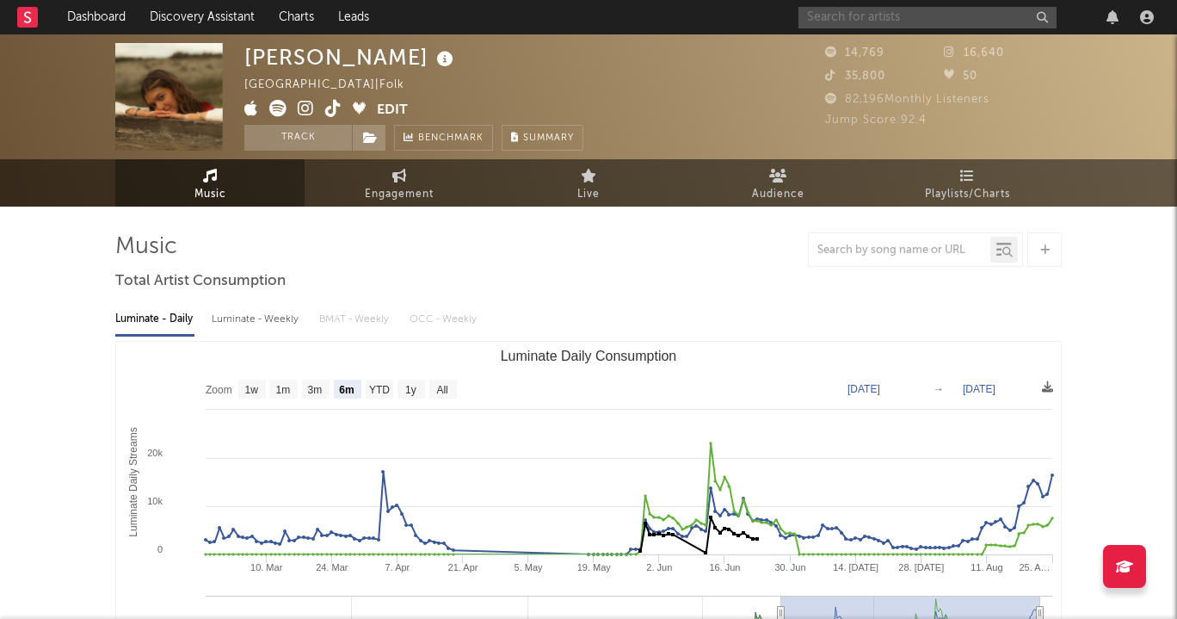
click at [973, 20] on input "text" at bounding box center [928, 18] width 258 height 22
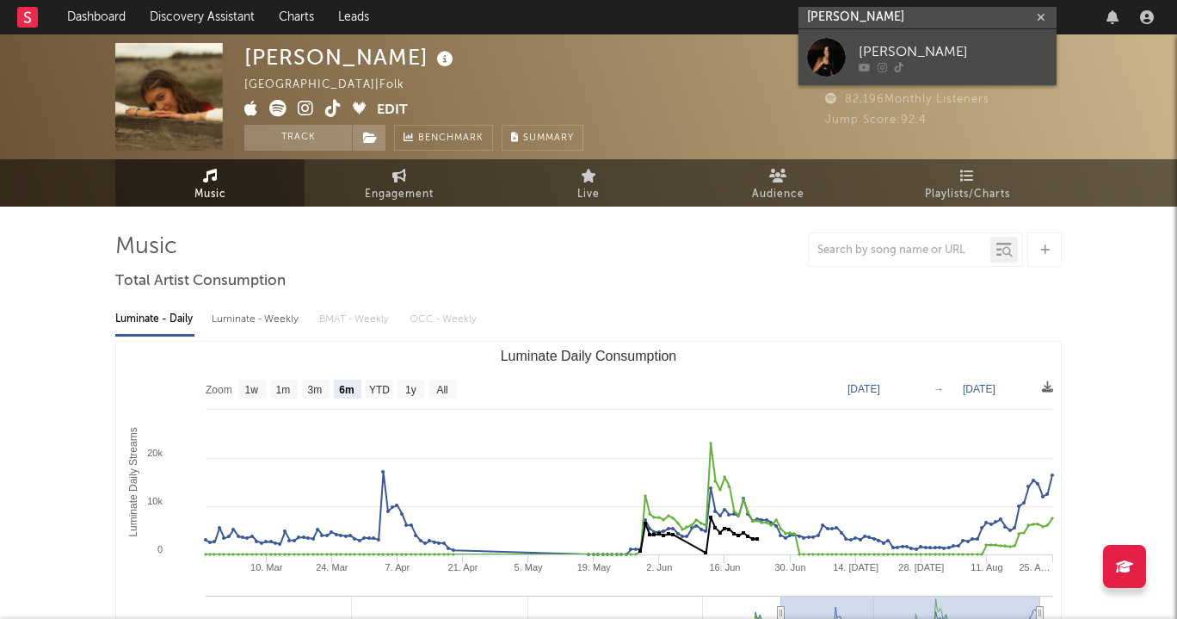
type input "hailey picardi"
click at [974, 63] on div at bounding box center [953, 67] width 189 height 10
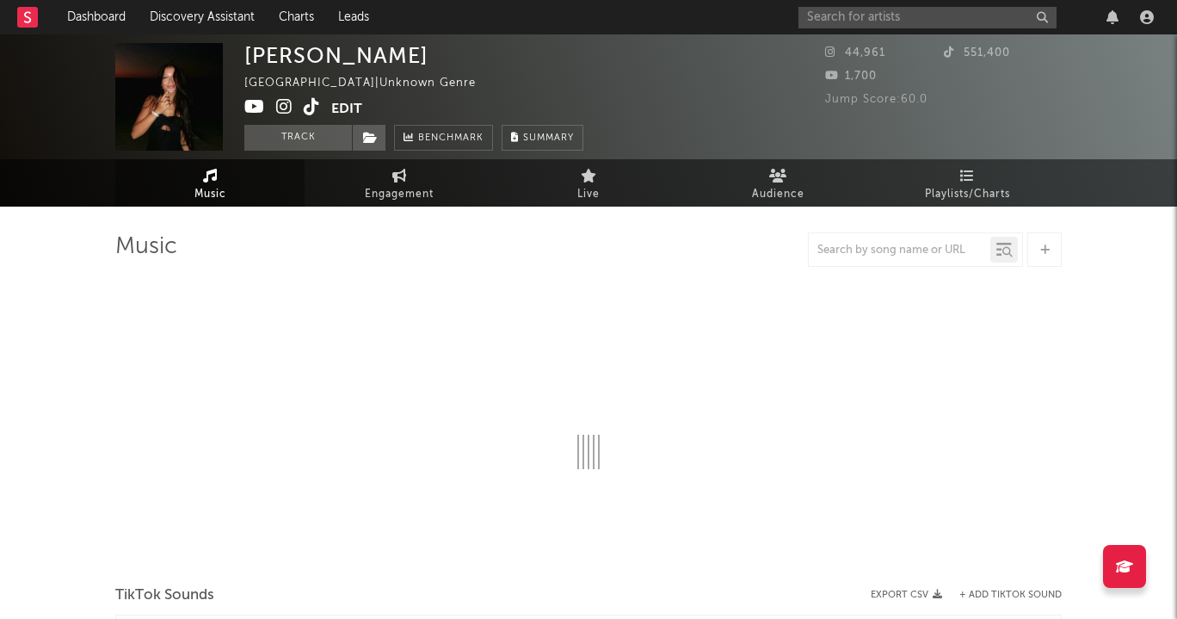
select select "1w"
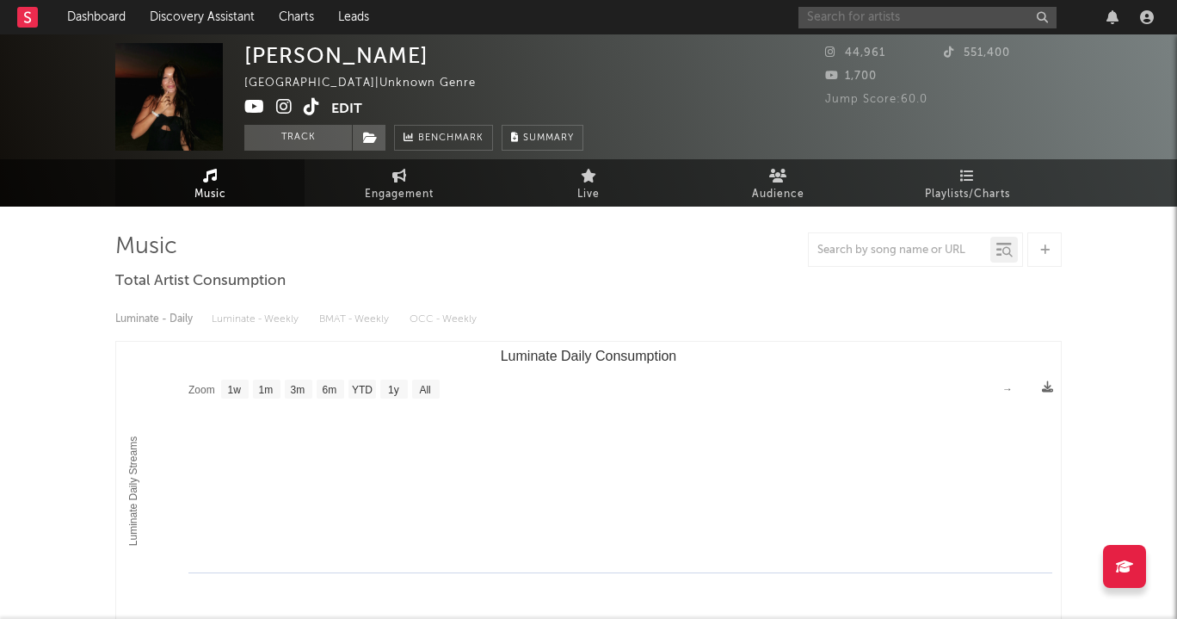
click at [906, 10] on input "text" at bounding box center [928, 18] width 258 height 22
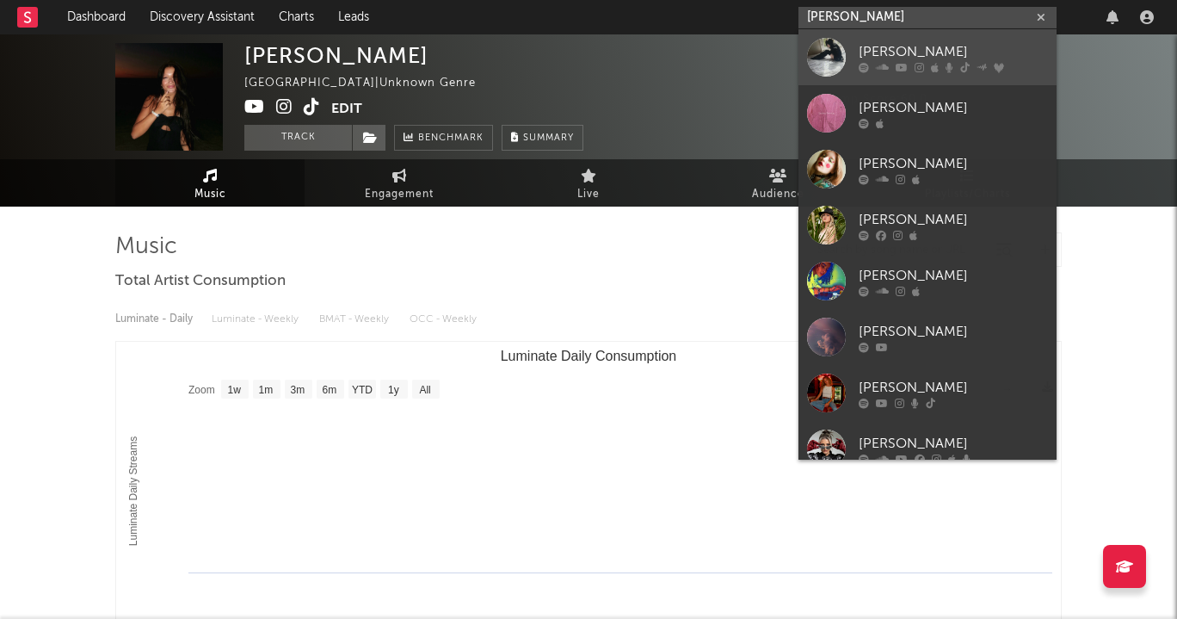
type input "ella woo"
click at [934, 44] on div "Ella Woolsey" at bounding box center [953, 51] width 189 height 21
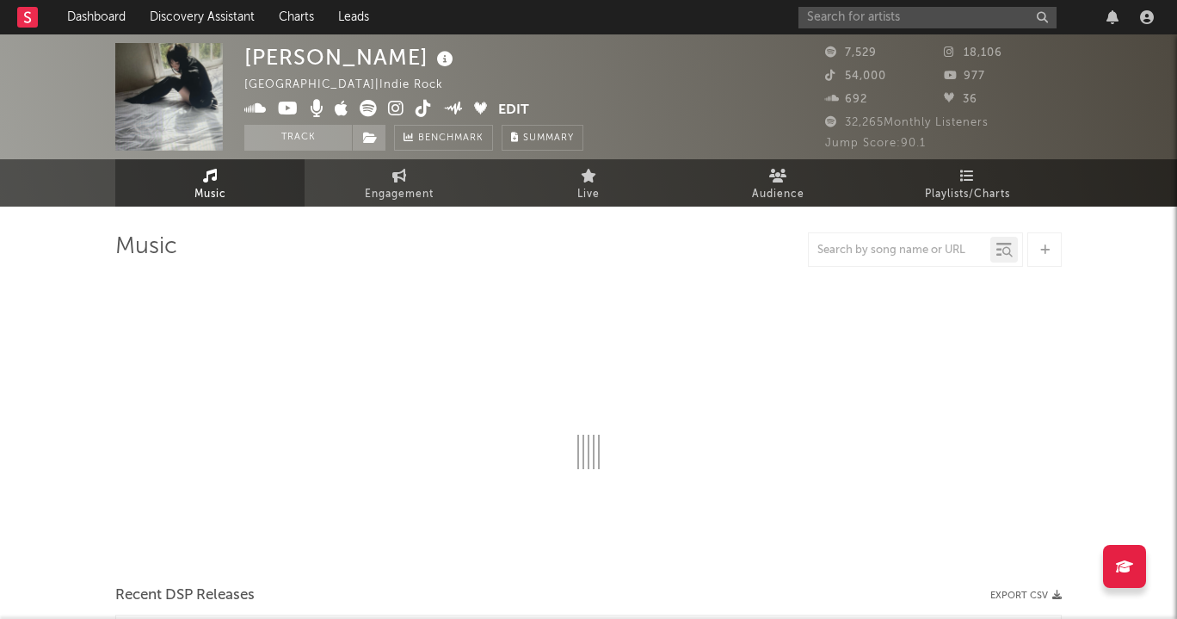
select select "1w"
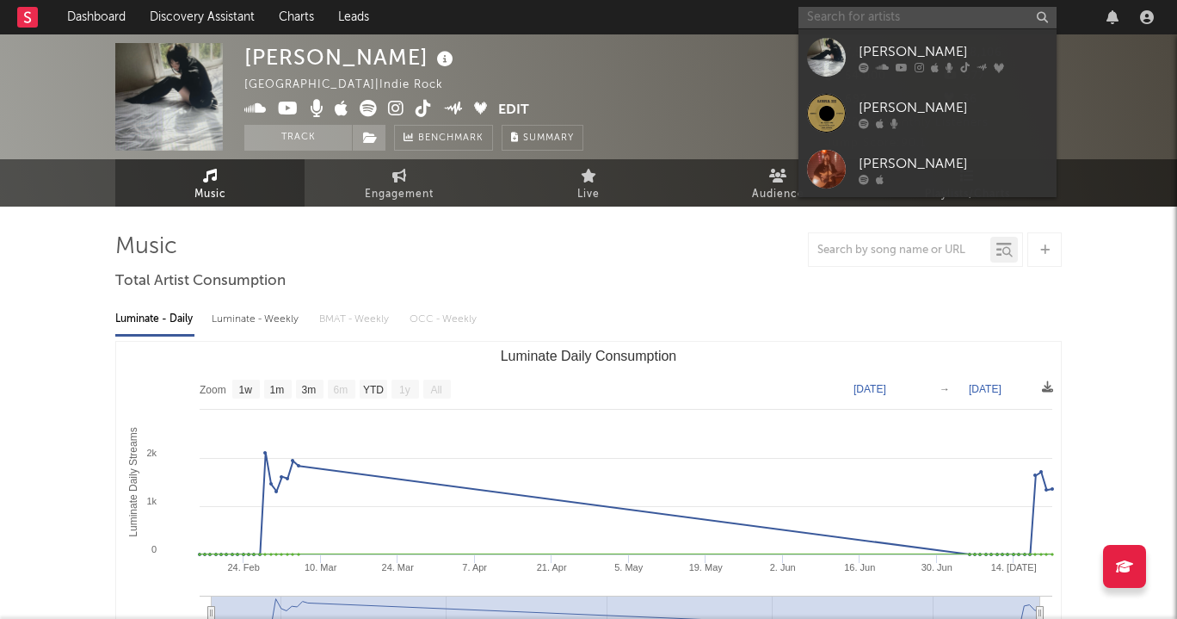
click at [858, 21] on input "text" at bounding box center [928, 18] width 258 height 22
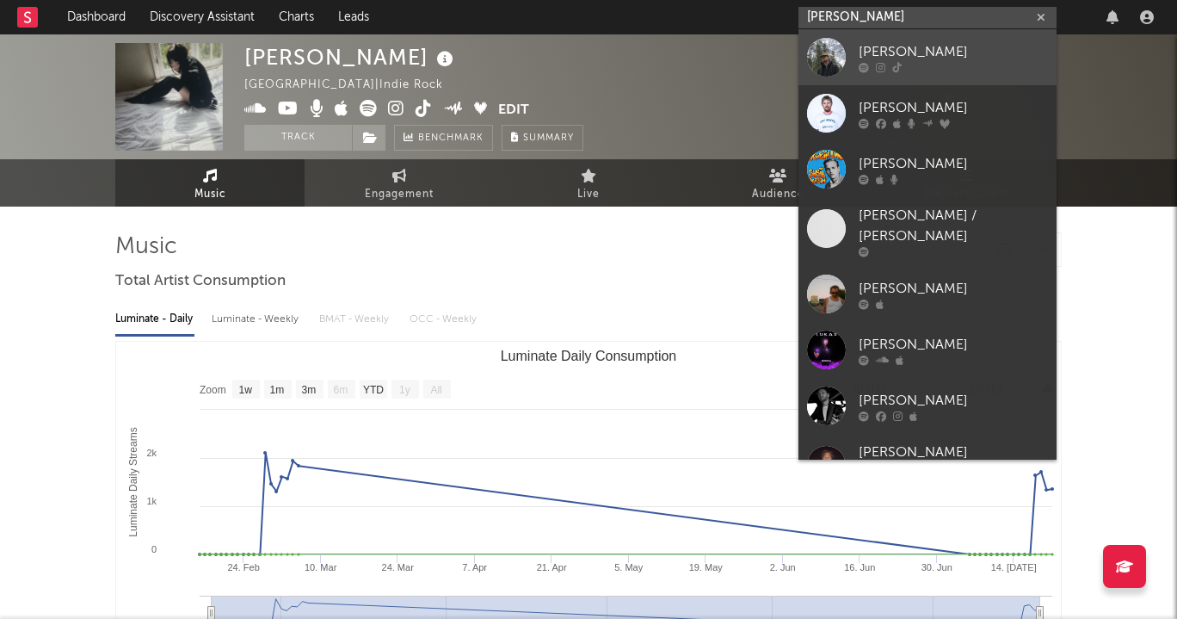
type input "luke rob"
click at [879, 44] on div "Luke Rob" at bounding box center [953, 51] width 189 height 21
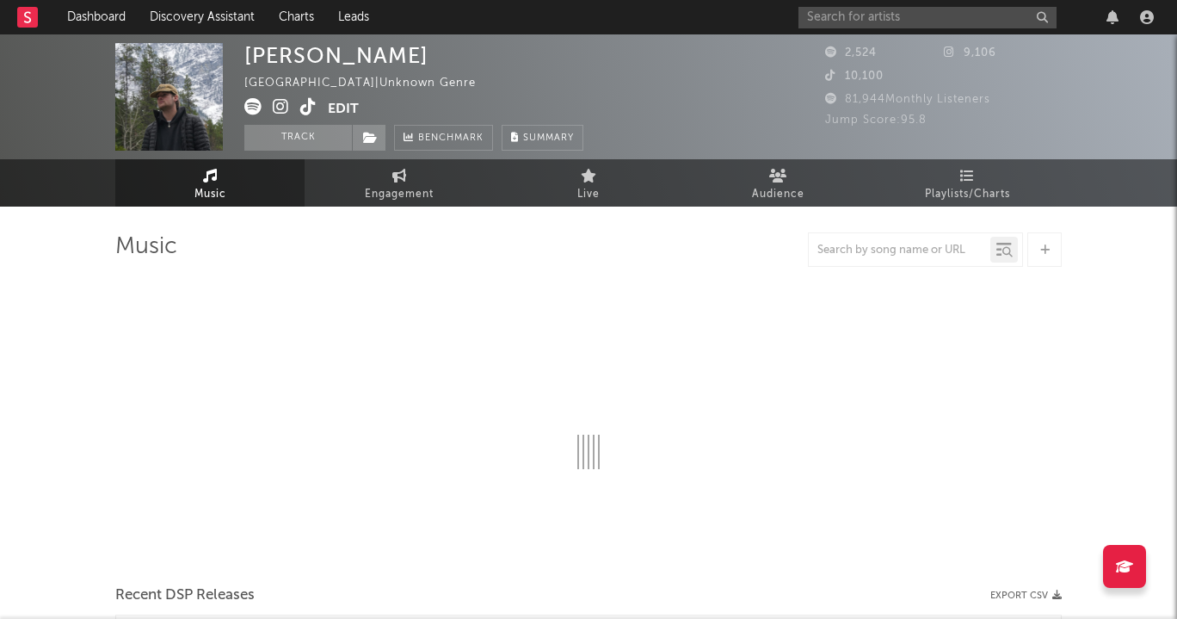
select select "6m"
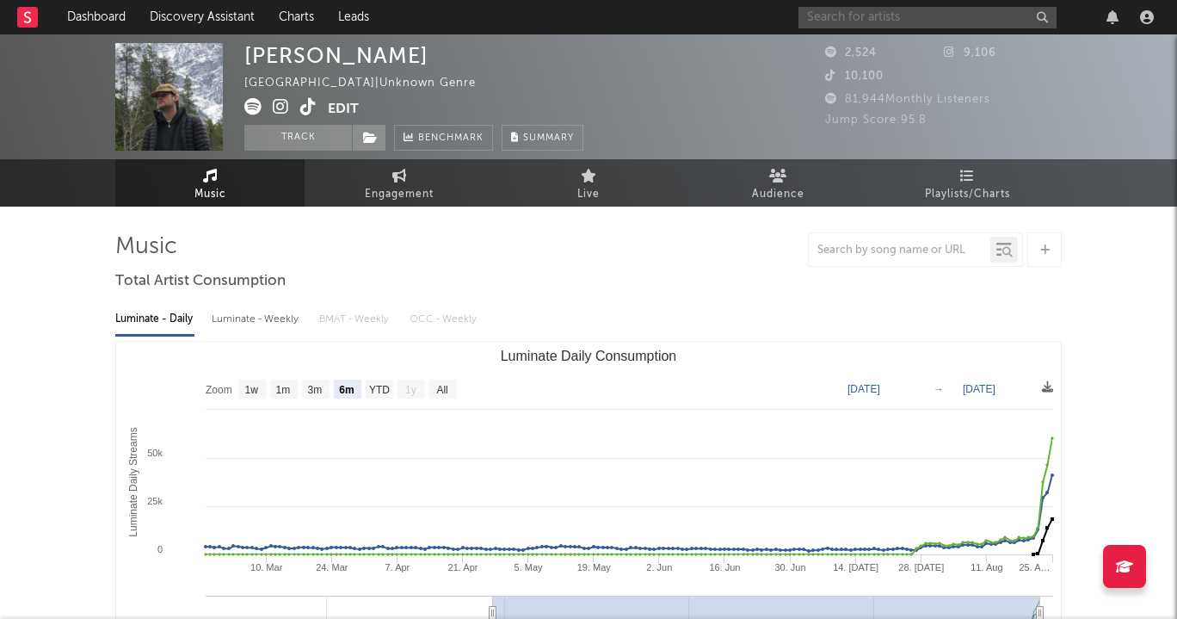
click at [957, 15] on input "text" at bounding box center [928, 18] width 258 height 22
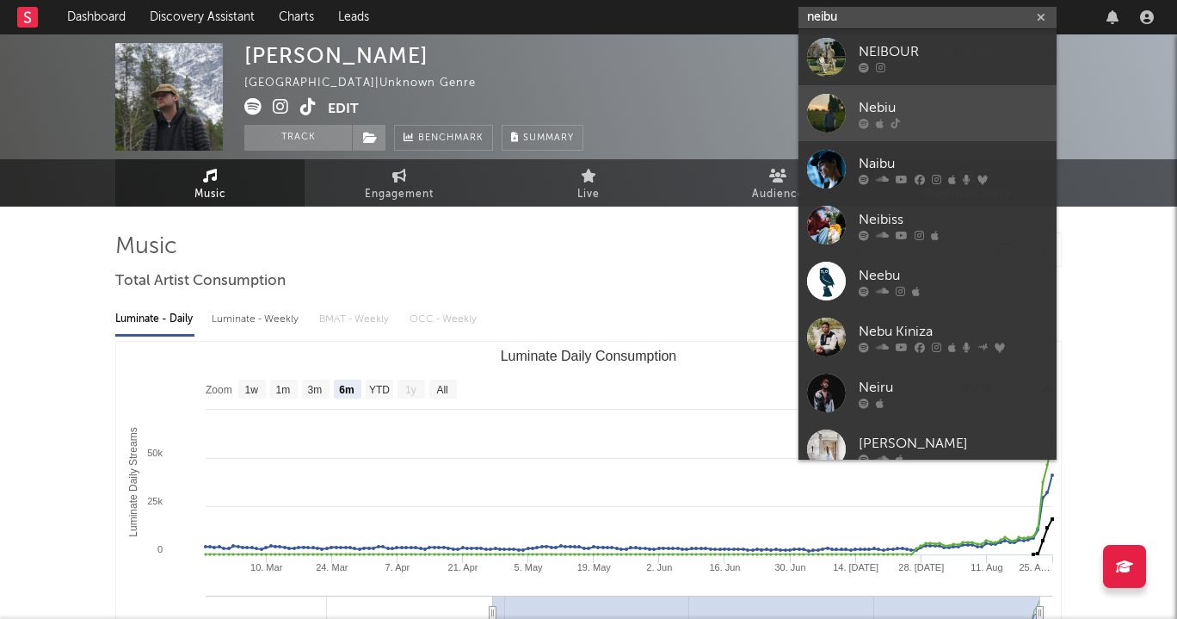
type input "neibu"
click at [932, 100] on div "Nebiu" at bounding box center [953, 107] width 189 height 21
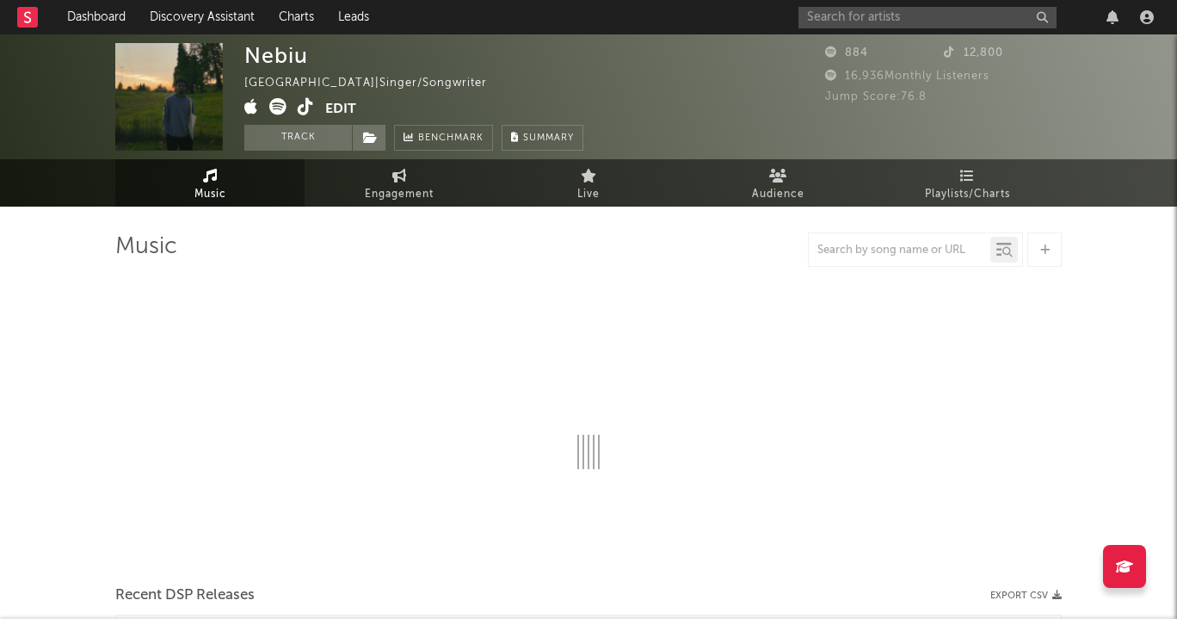
select select "1w"
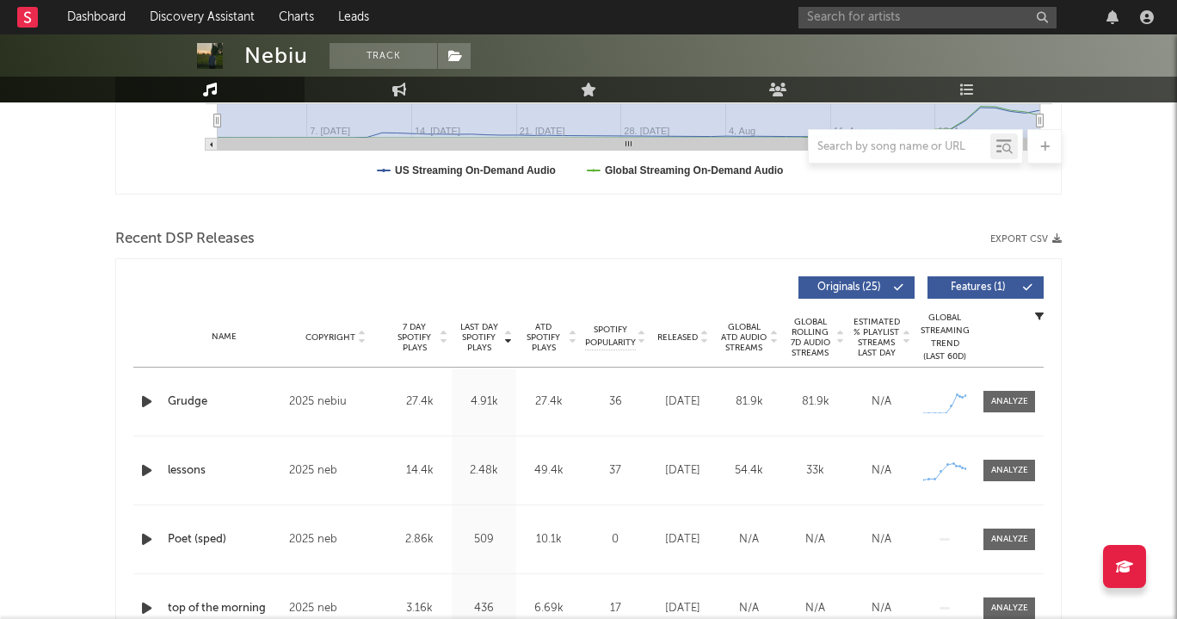
scroll to position [493, 0]
click at [424, 330] on span "7 Day Spotify Plays" at bounding box center [415, 336] width 46 height 31
click at [425, 330] on span "7 Day Spotify Plays" at bounding box center [415, 336] width 46 height 31
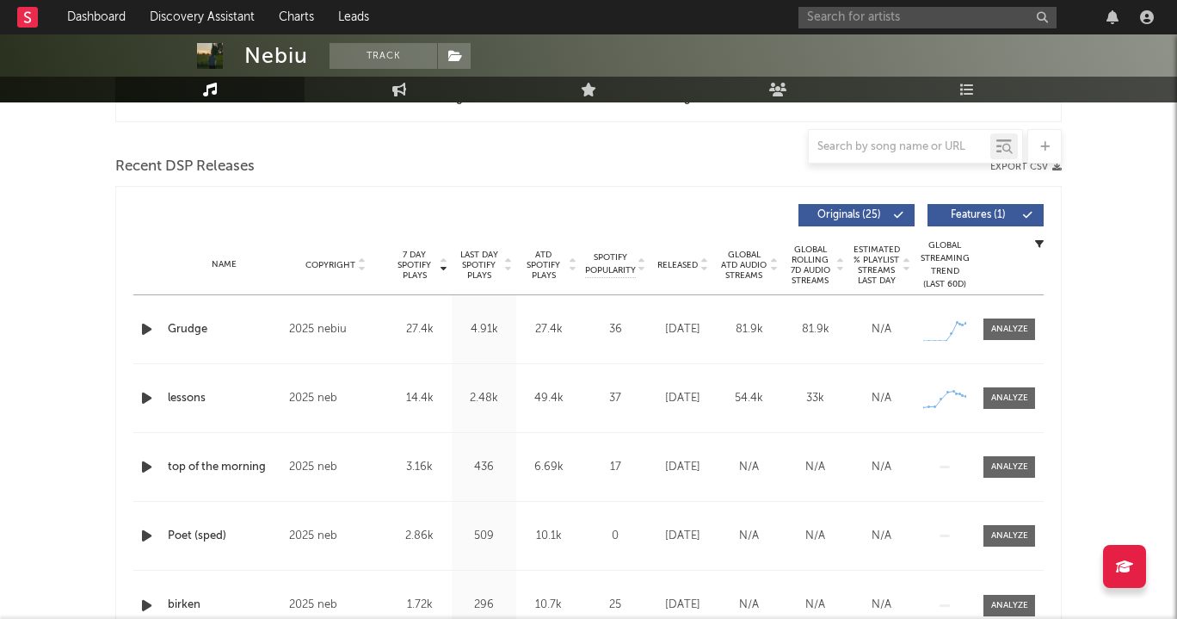
scroll to position [565, 0]
